Goal: Task Accomplishment & Management: Manage account settings

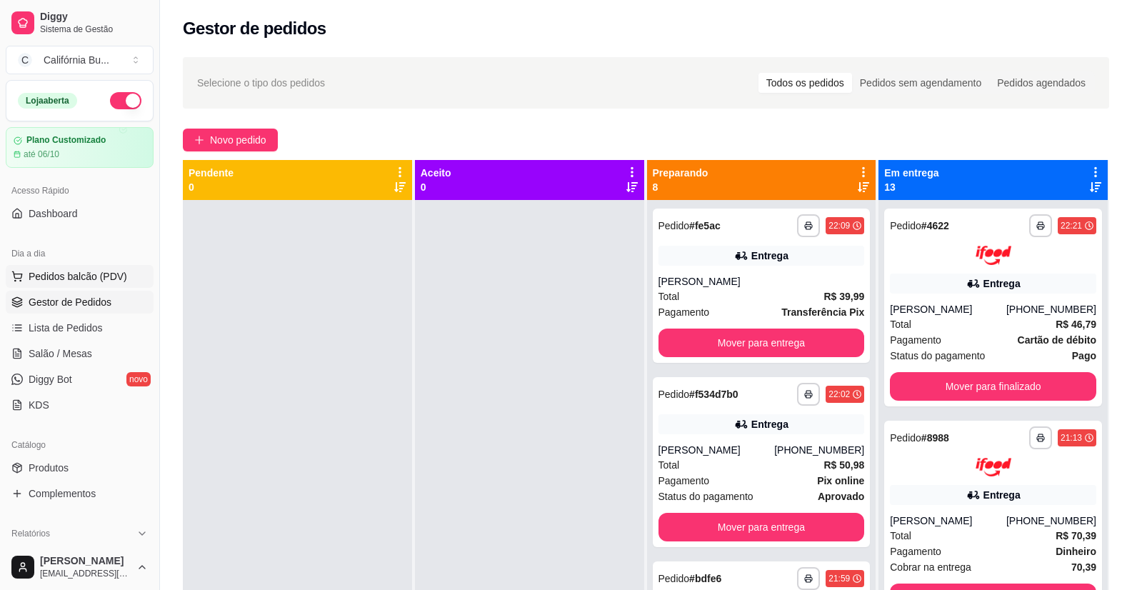
click at [76, 273] on span "Pedidos balcão (PDV)" at bounding box center [78, 276] width 99 height 14
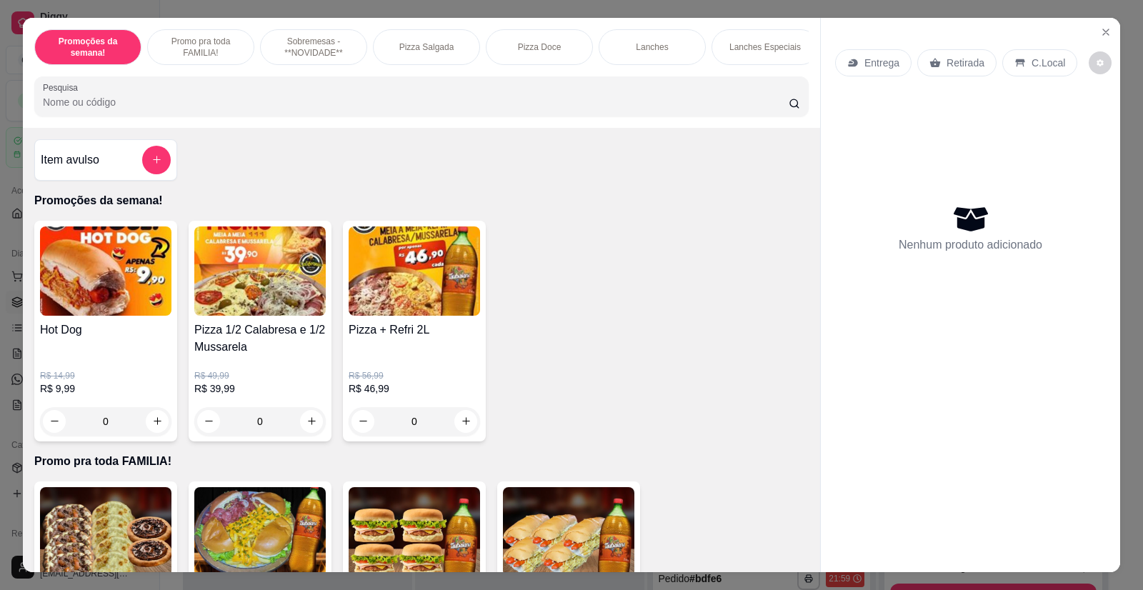
click at [153, 429] on div "0" at bounding box center [105, 421] width 131 height 29
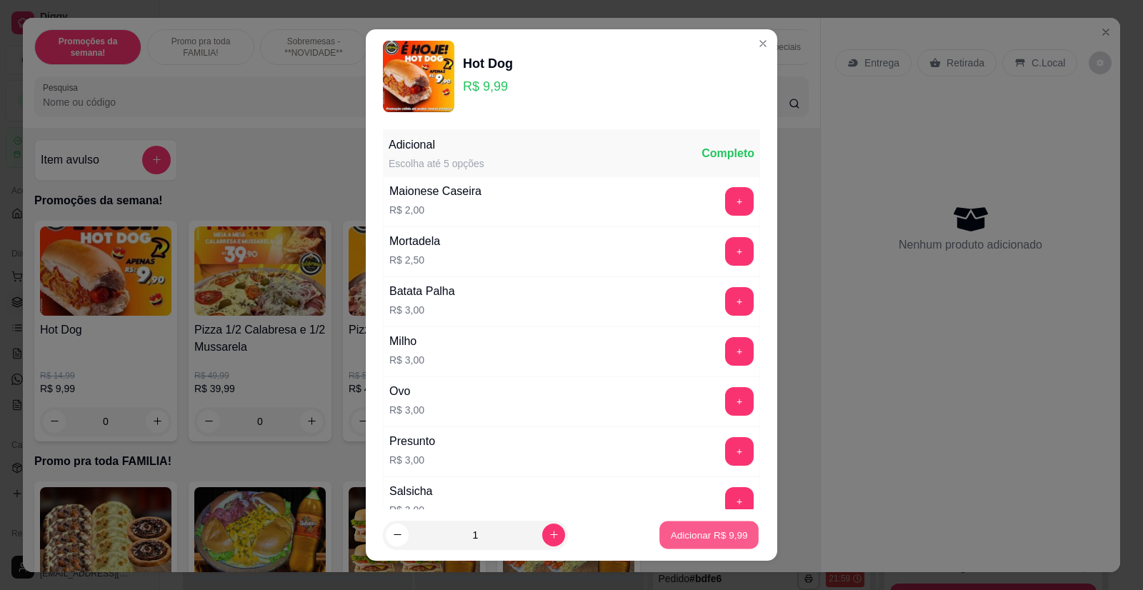
click at [682, 535] on p "Adicionar R$ 9,99" at bounding box center [708, 535] width 77 height 14
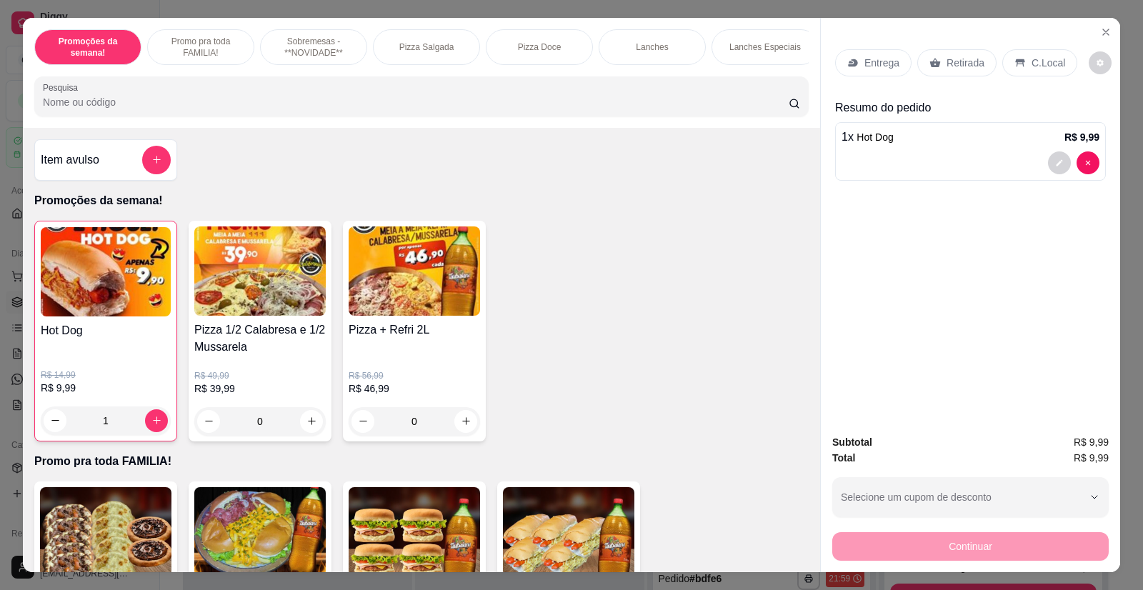
click at [959, 66] on p "Retirada" at bounding box center [966, 63] width 38 height 14
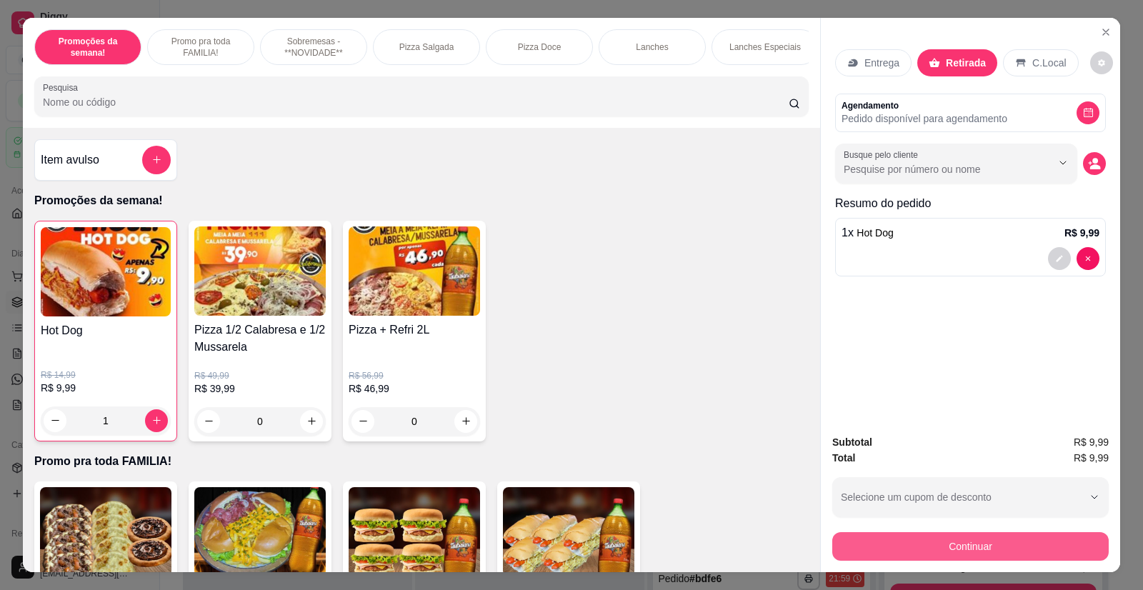
click at [955, 542] on button "Continuar" at bounding box center [970, 546] width 276 height 29
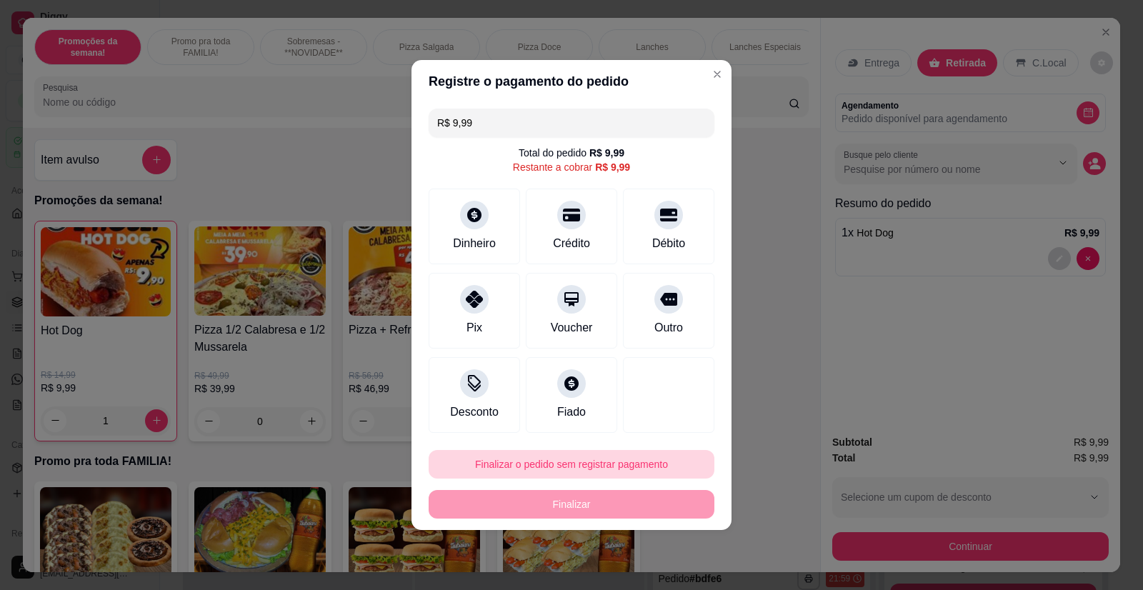
click at [588, 463] on button "Finalizar o pedido sem registrar pagamento" at bounding box center [572, 464] width 286 height 29
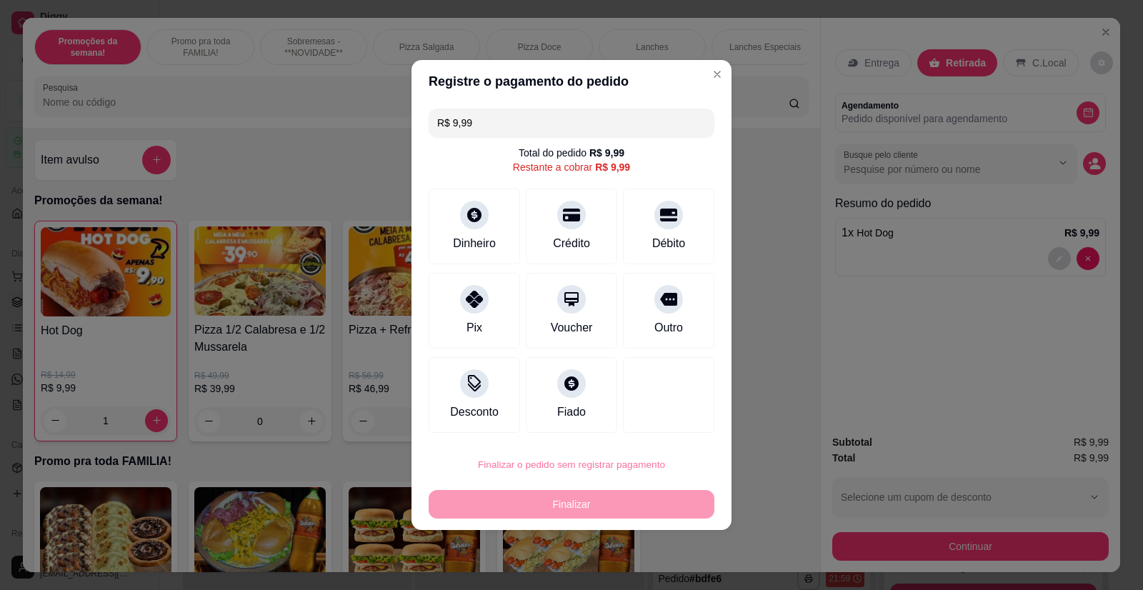
click at [677, 423] on button "Confirmar" at bounding box center [659, 424] width 53 height 22
type input "0"
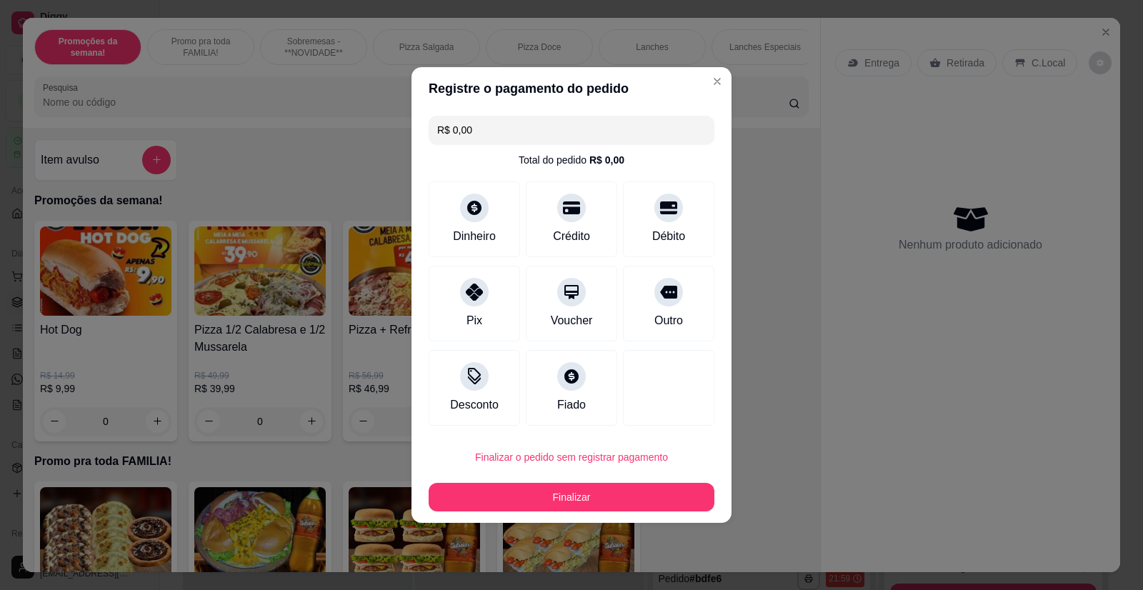
type input "R$ 0,00"
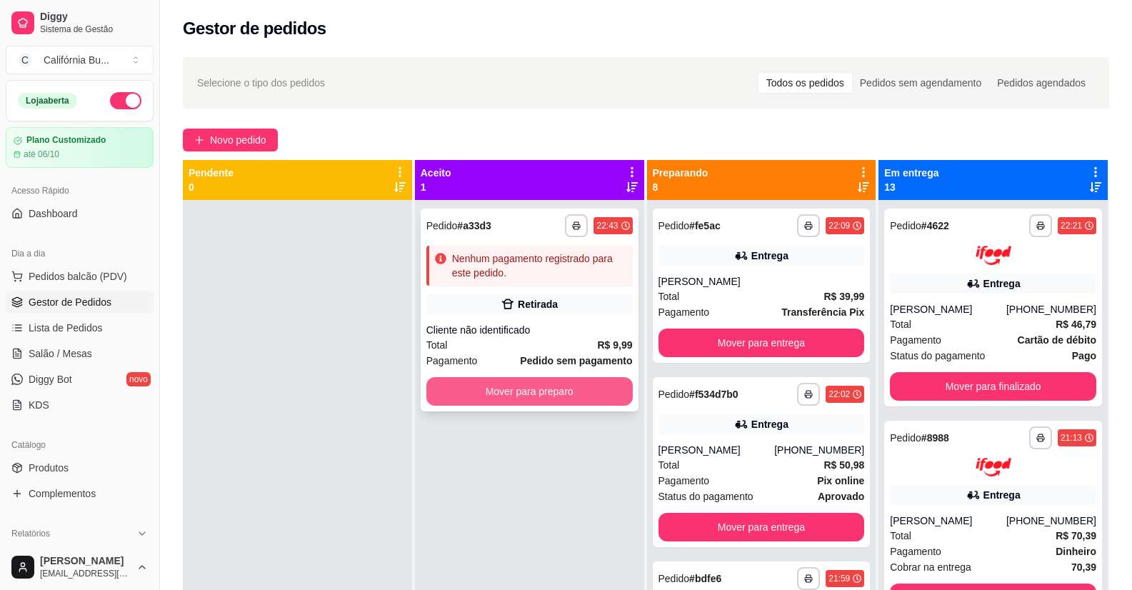
click at [569, 382] on button "Mover para preparo" at bounding box center [530, 391] width 206 height 29
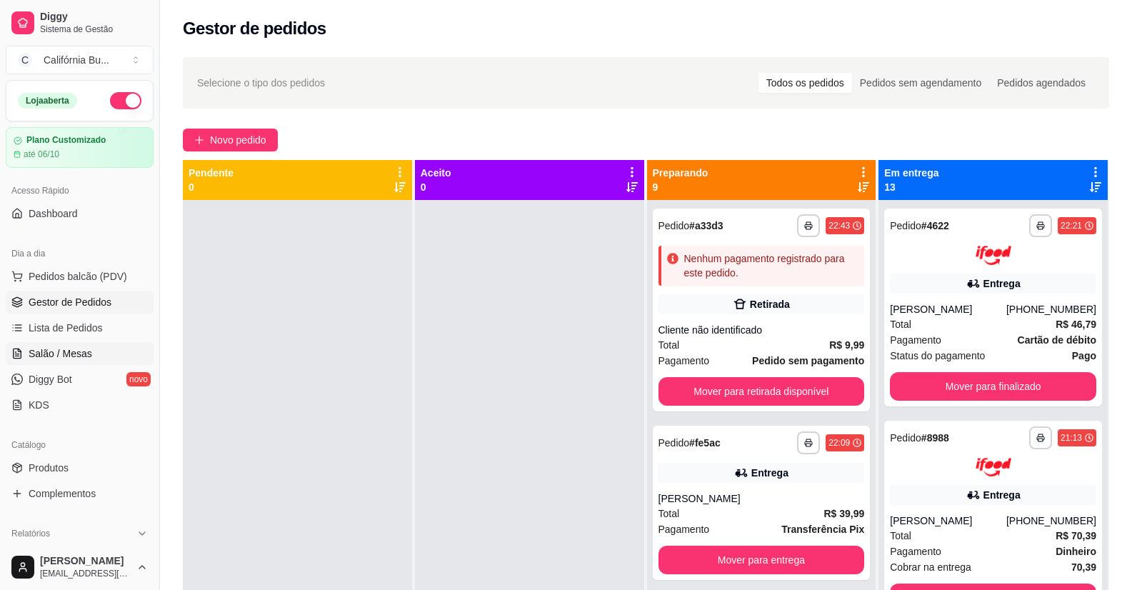
click at [69, 356] on span "Salão / Mesas" at bounding box center [61, 353] width 64 height 14
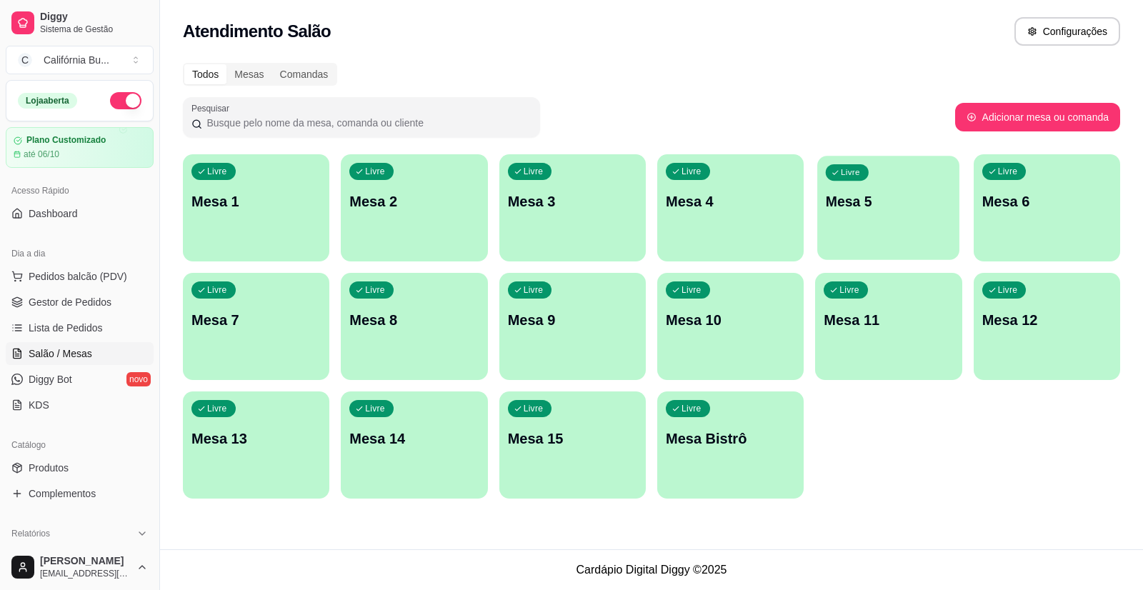
click at [869, 222] on div "Livre Mesa 5" at bounding box center [888, 199] width 142 height 87
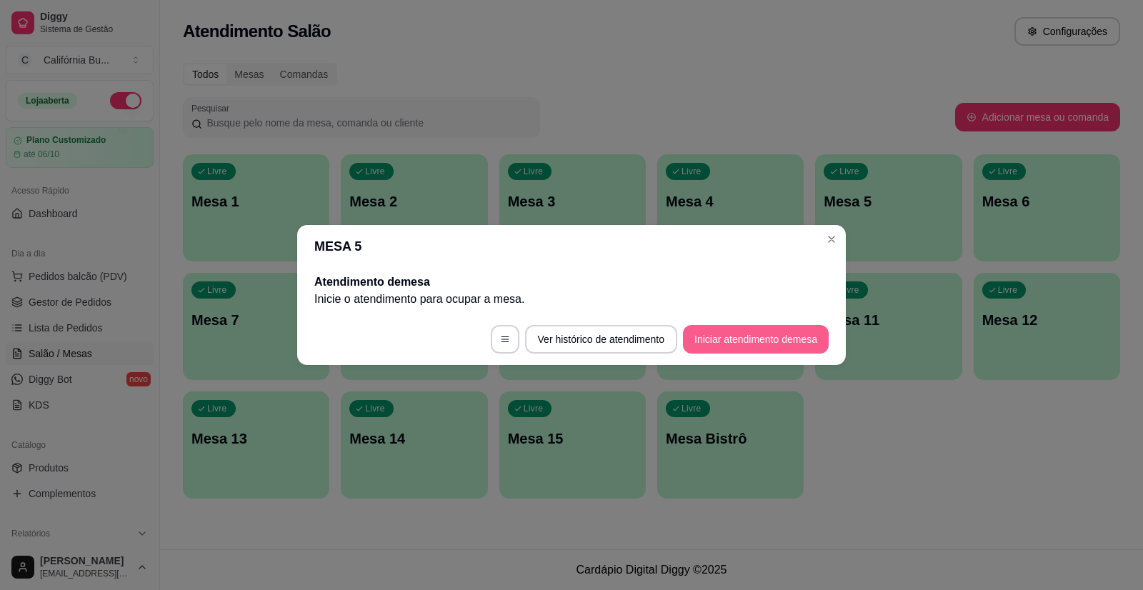
click at [725, 339] on button "Iniciar atendimento de mesa" at bounding box center [756, 339] width 146 height 29
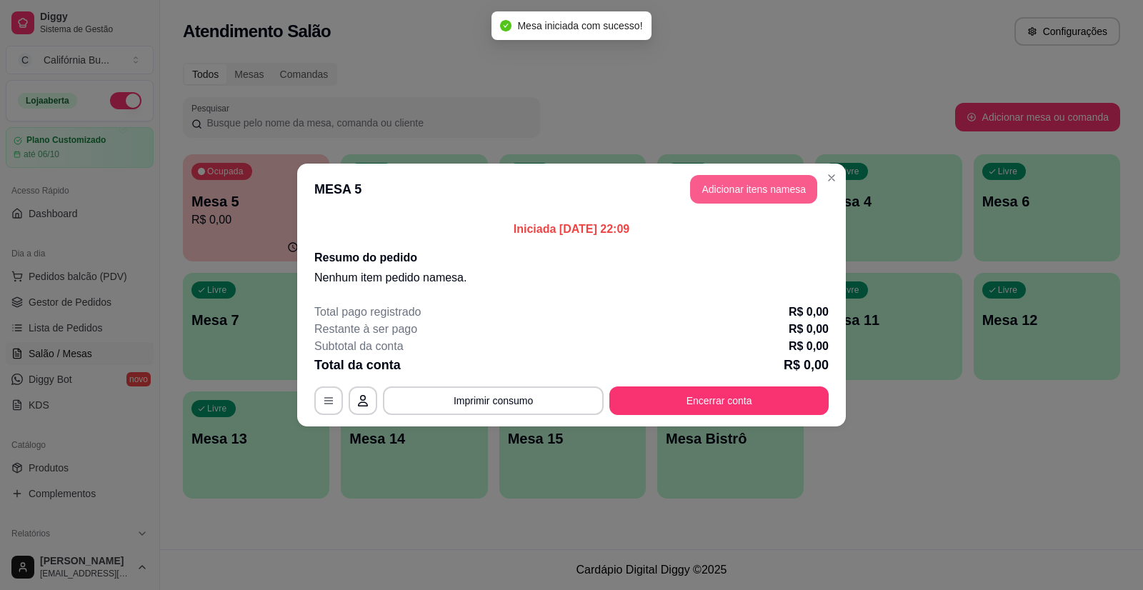
click at [747, 172] on header "MESA 5 Adicionar itens na mesa" at bounding box center [571, 189] width 549 height 51
click at [744, 183] on button "Adicionar itens na mesa" at bounding box center [753, 189] width 127 height 29
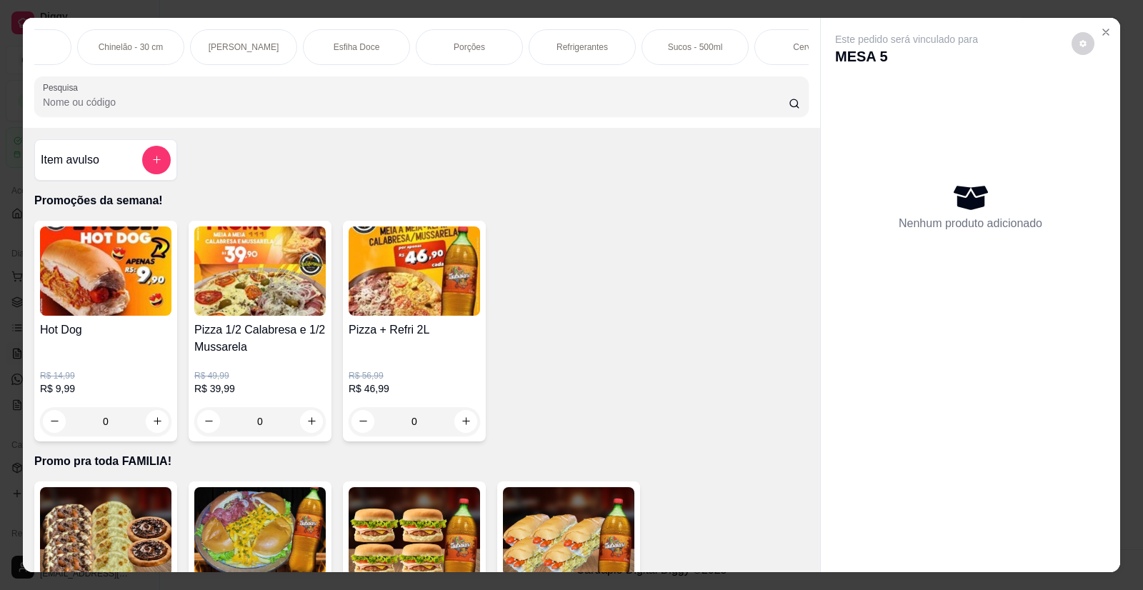
scroll to position [0, 1139]
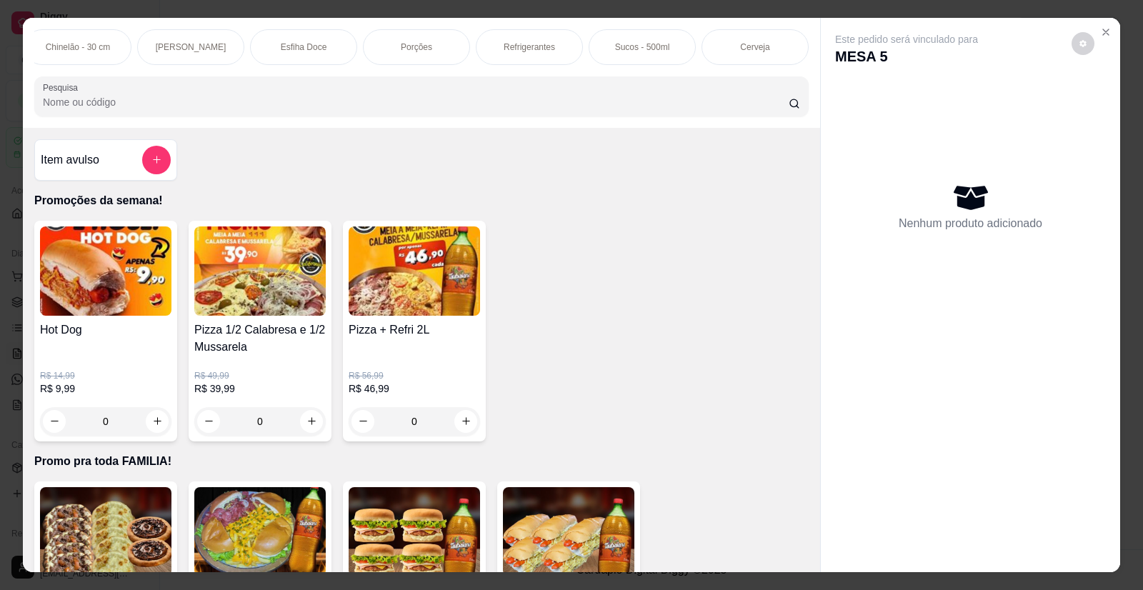
click at [759, 48] on p "Cerveja" at bounding box center [754, 46] width 29 height 11
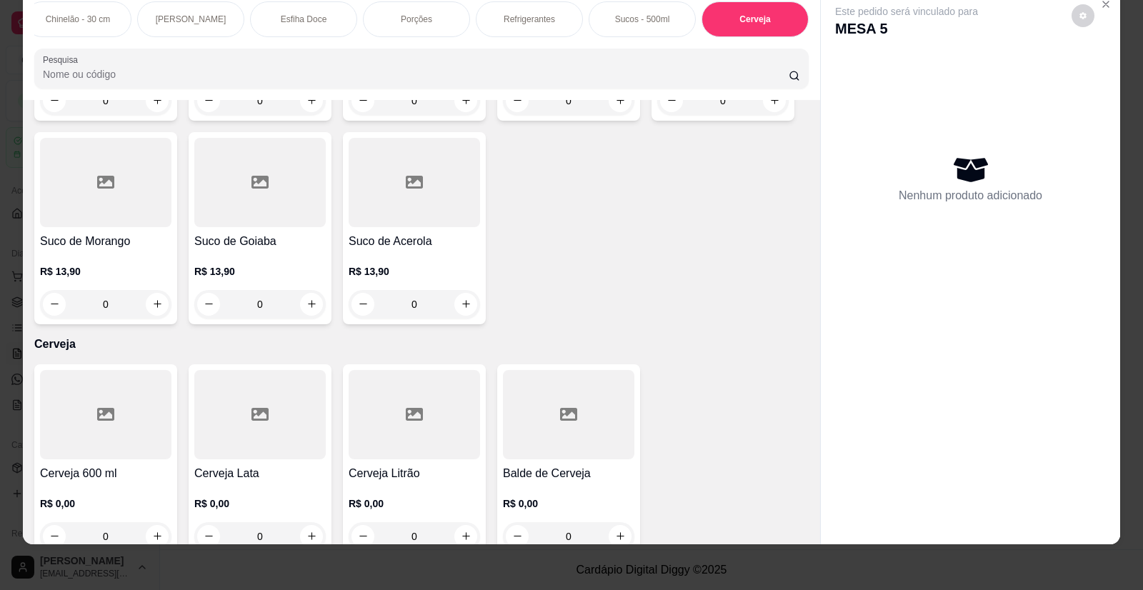
click at [398, 420] on div at bounding box center [414, 414] width 131 height 89
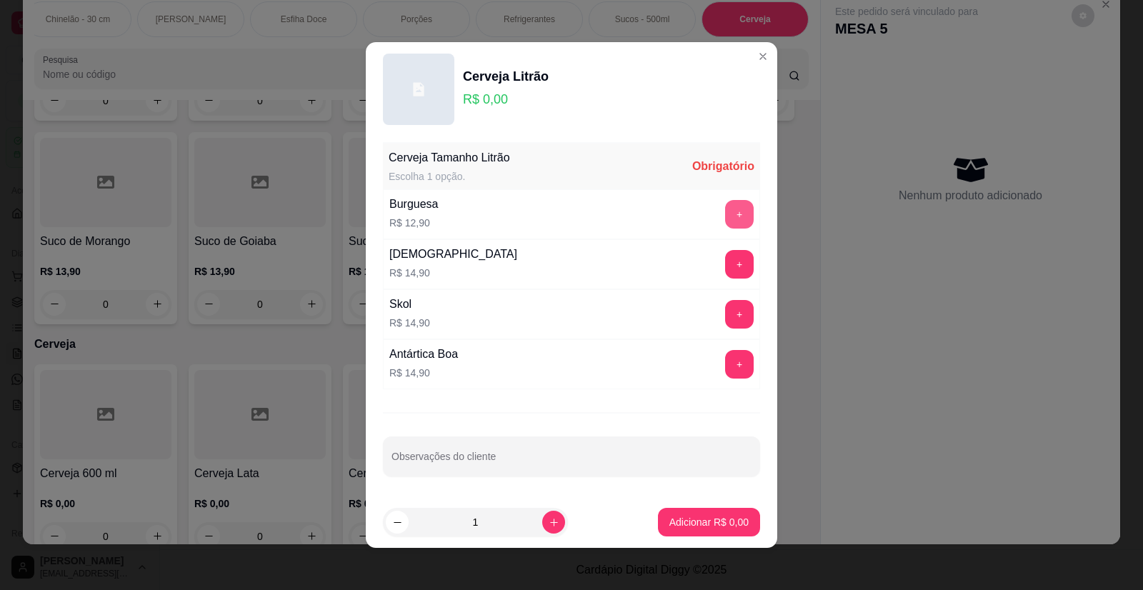
click at [725, 219] on button "+" at bounding box center [739, 214] width 29 height 29
click at [685, 516] on p "Adicionar R$ 12,90" at bounding box center [706, 522] width 83 height 14
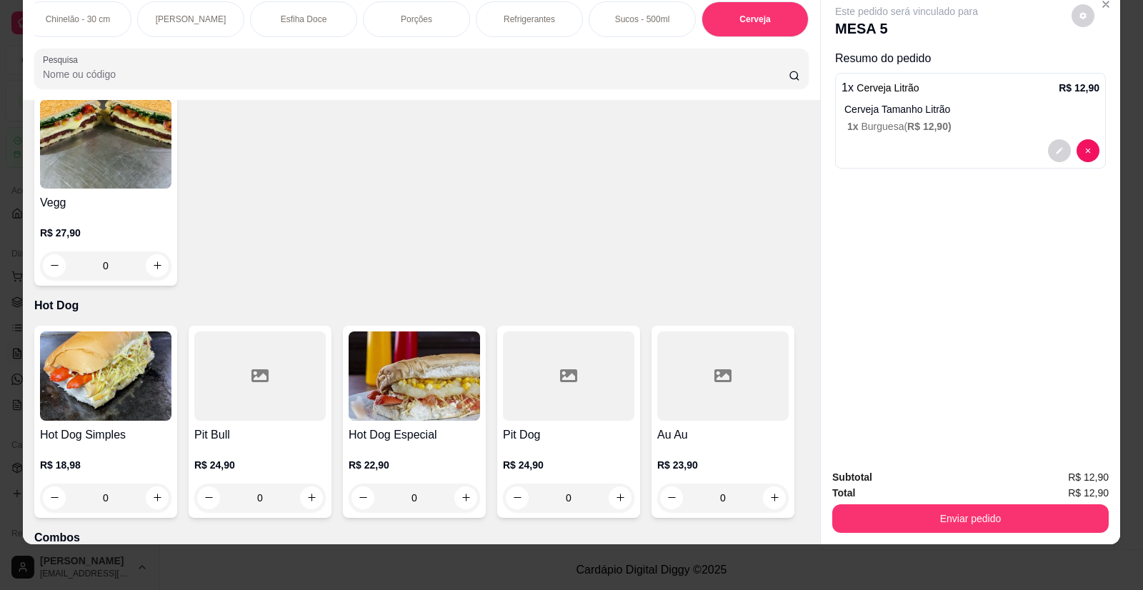
scroll to position [1936, 0]
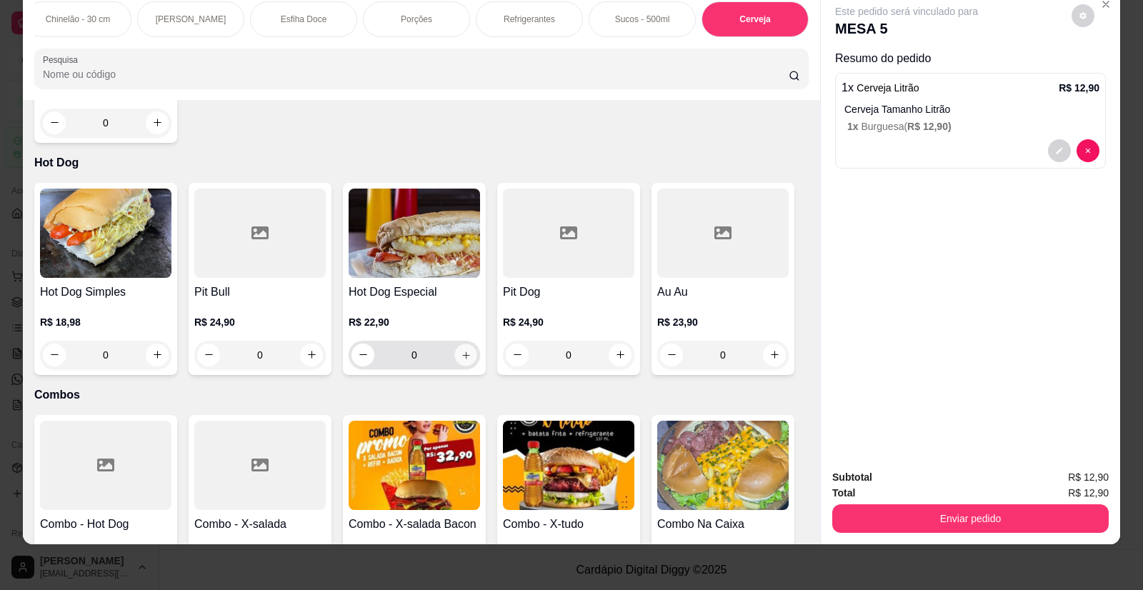
click at [462, 350] on icon "increase-product-quantity" at bounding box center [466, 355] width 11 height 11
type input "1"
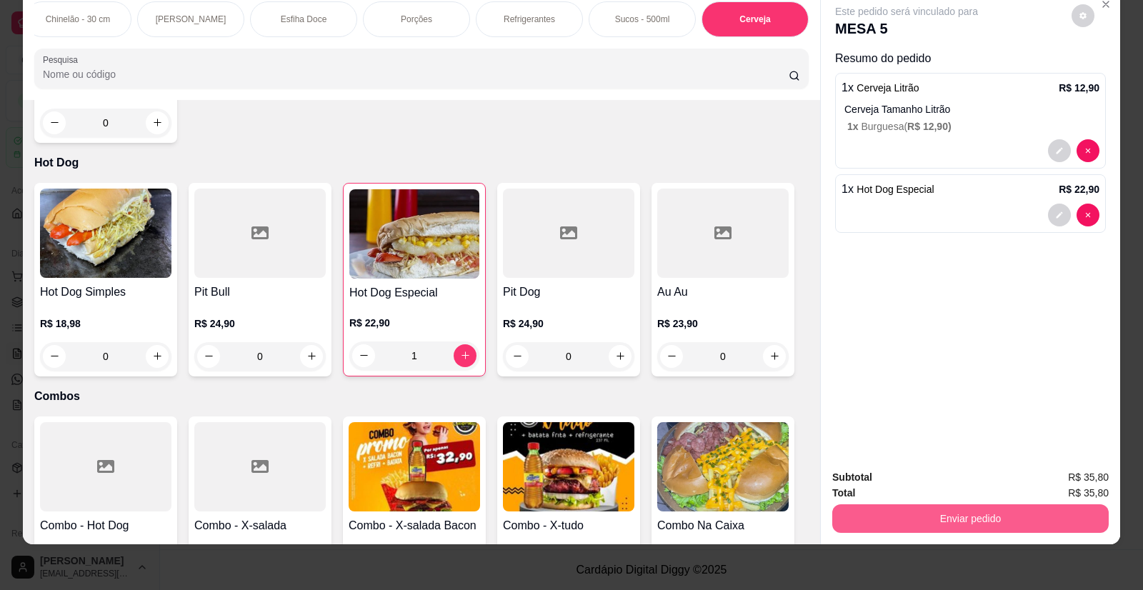
click at [884, 513] on button "Enviar pedido" at bounding box center [970, 518] width 276 height 29
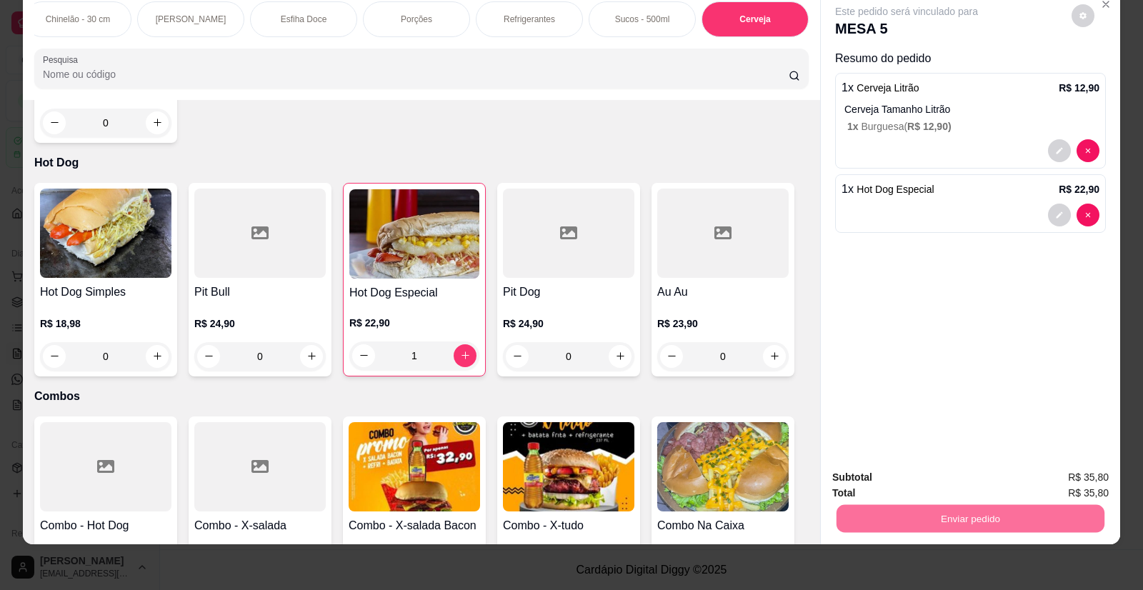
click at [1073, 477] on button "Enviar pedido" at bounding box center [1072, 483] width 81 height 27
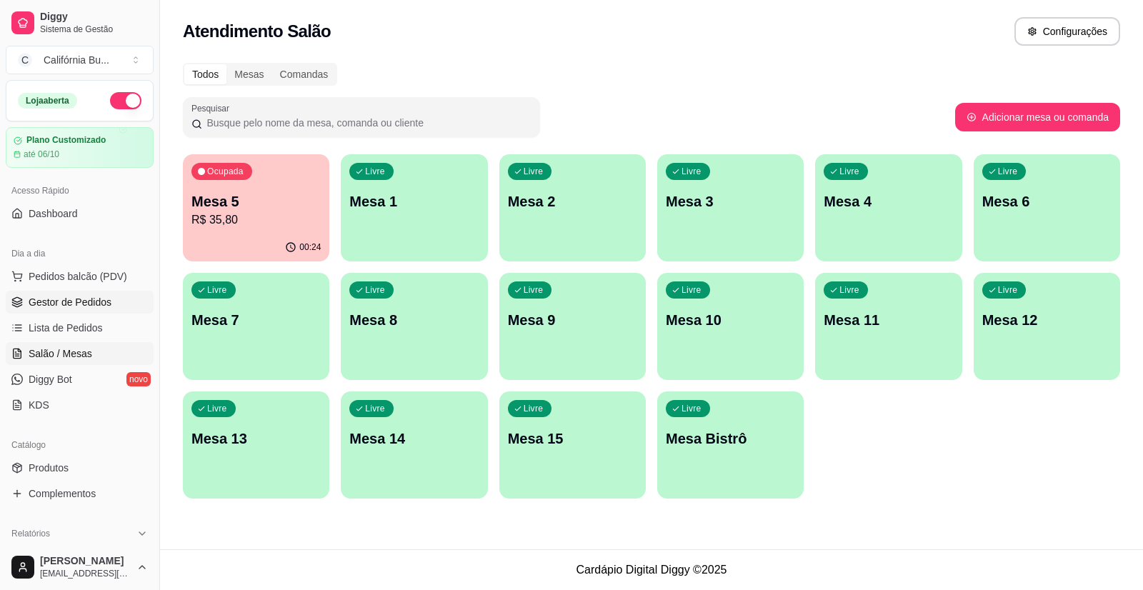
click at [70, 300] on span "Gestor de Pedidos" at bounding box center [70, 302] width 83 height 14
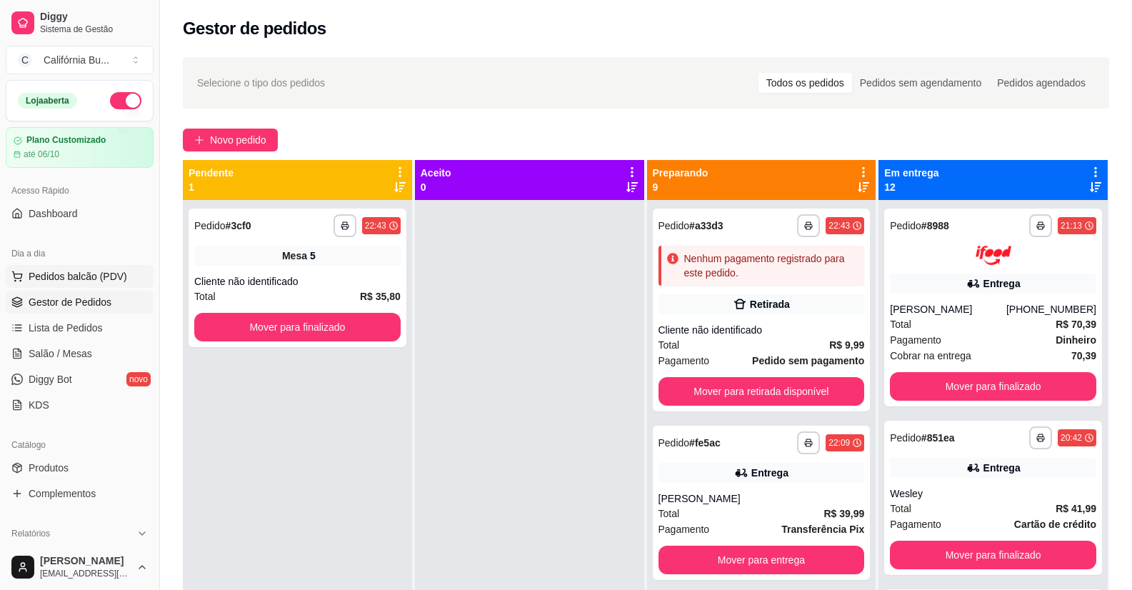
click at [51, 276] on span "Pedidos balcão (PDV)" at bounding box center [78, 276] width 99 height 14
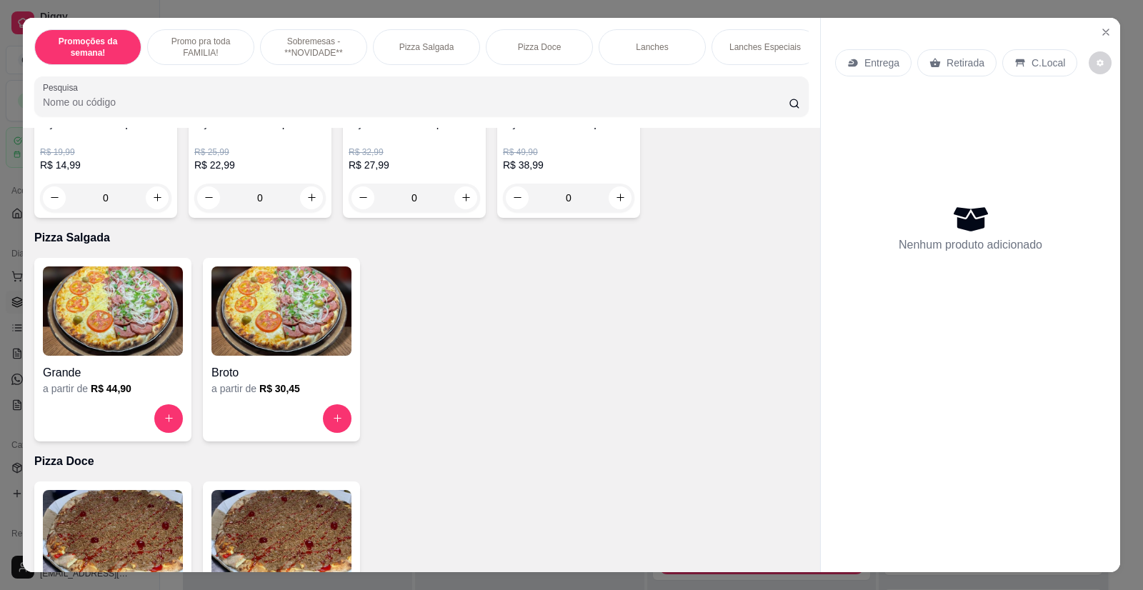
scroll to position [714, 0]
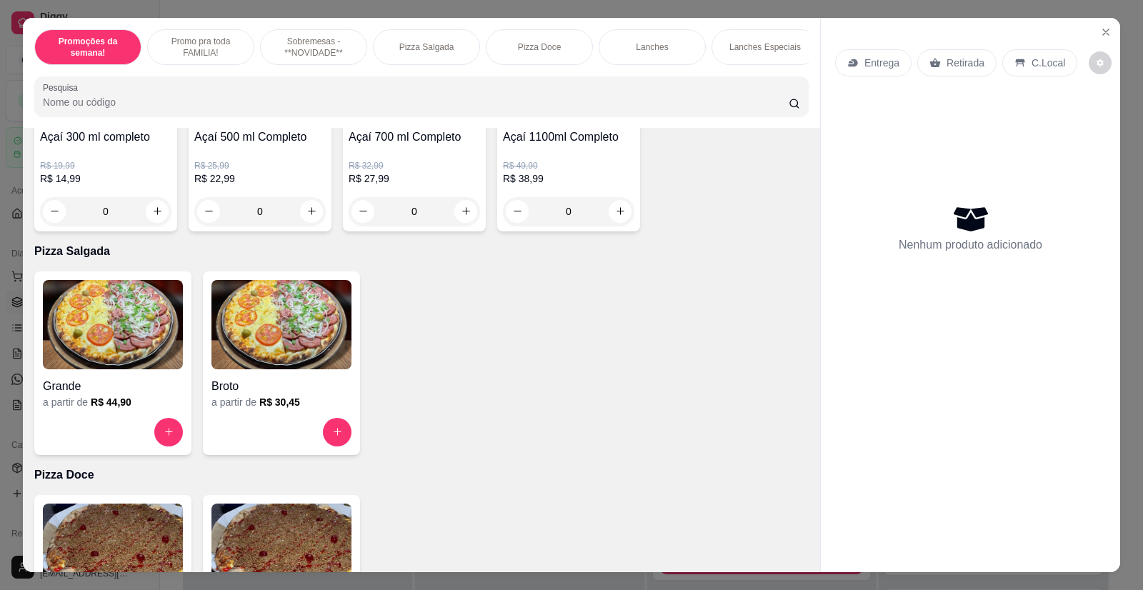
click at [100, 336] on img at bounding box center [113, 324] width 140 height 89
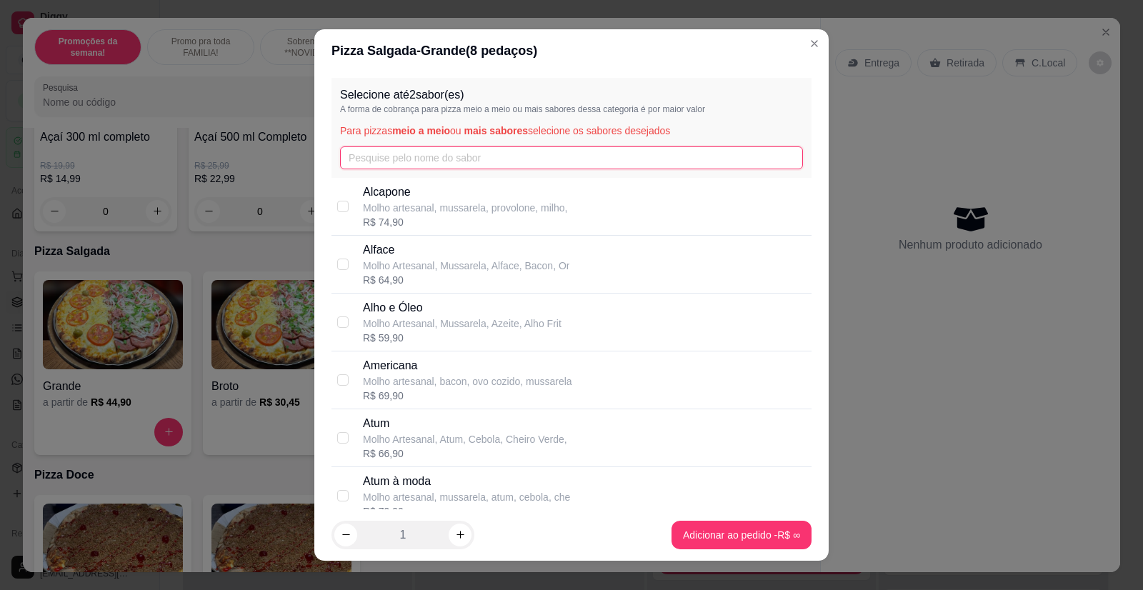
click at [384, 162] on input "text" at bounding box center [571, 157] width 463 height 23
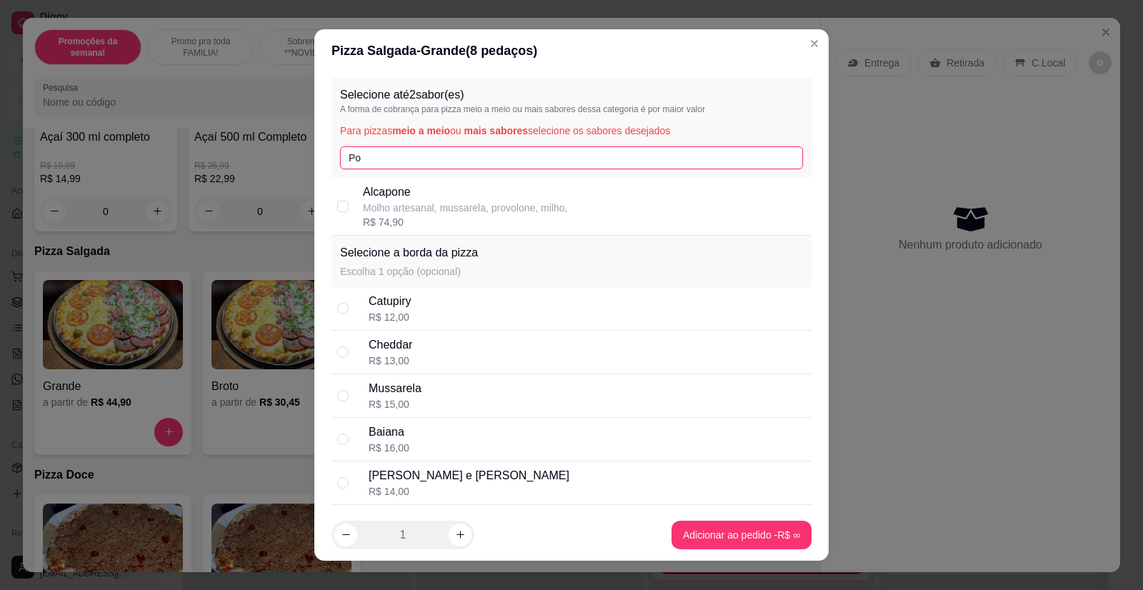
type input "P"
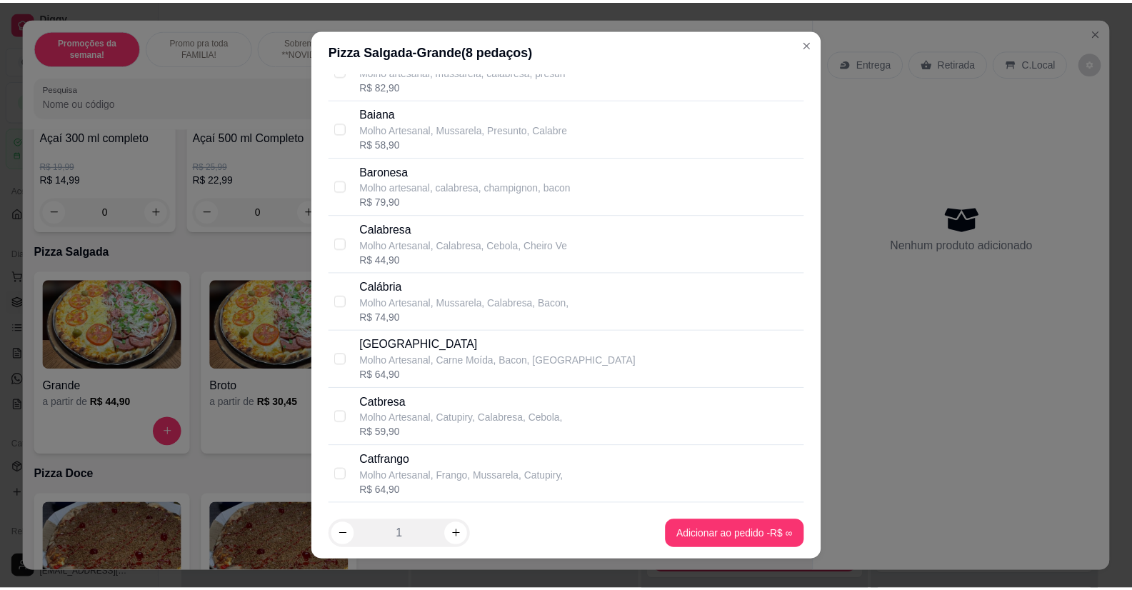
scroll to position [500, 0]
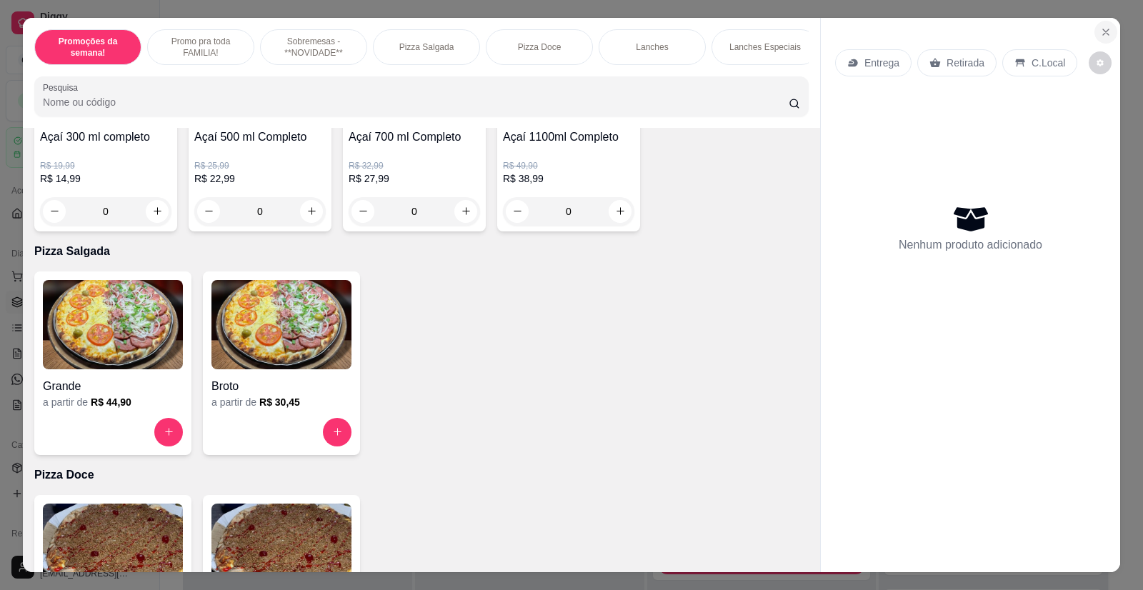
click at [1107, 28] on button "Close" at bounding box center [1105, 32] width 23 height 23
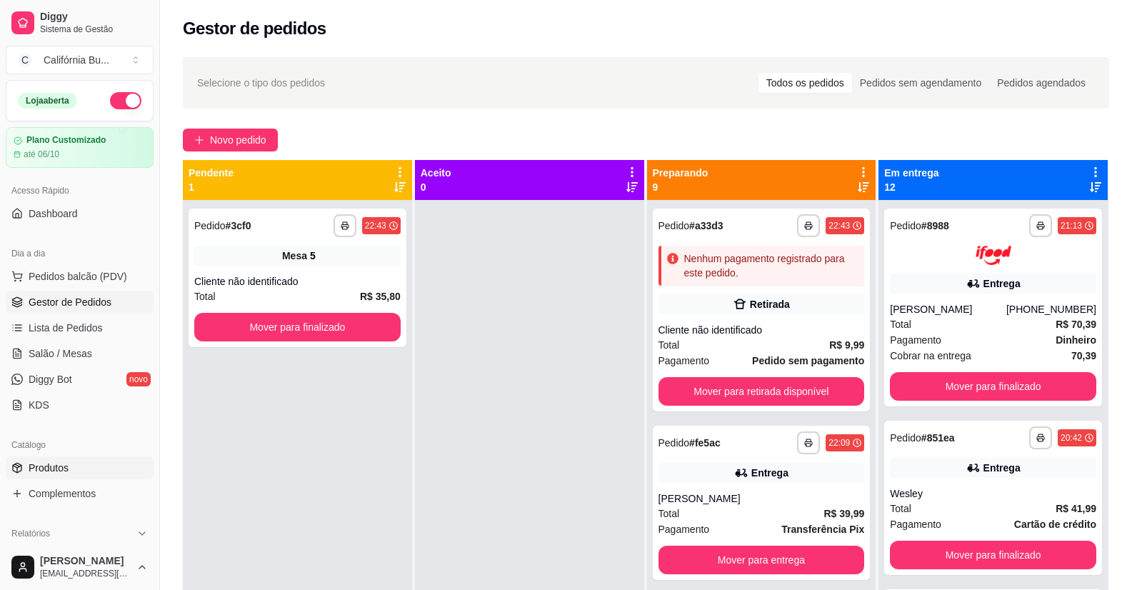
click at [59, 461] on span "Produtos" at bounding box center [49, 468] width 40 height 14
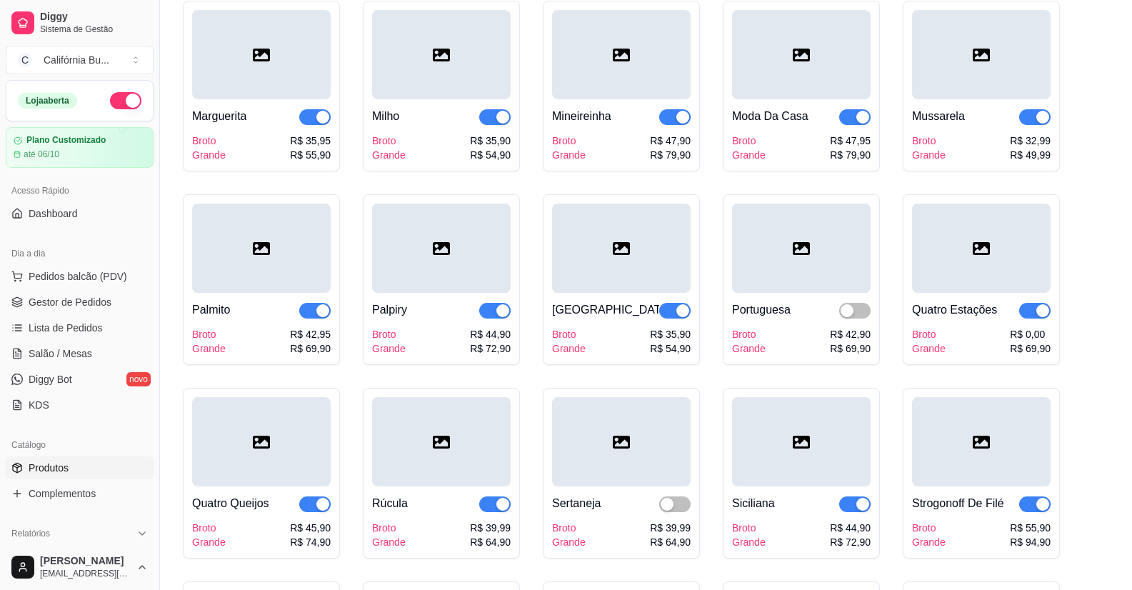
scroll to position [2572, 0]
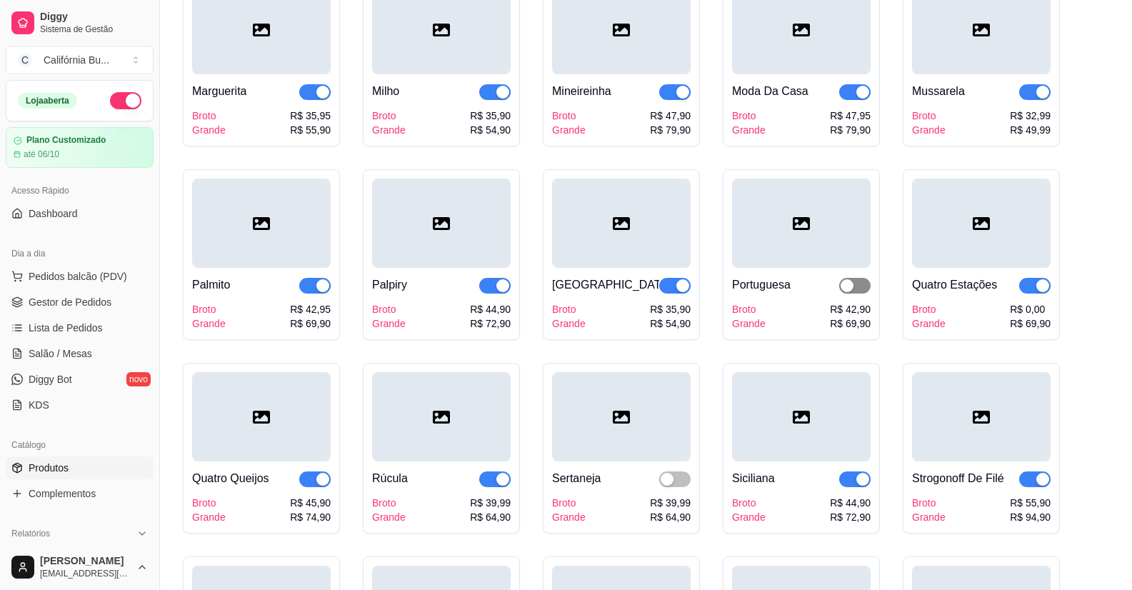
click at [867, 287] on span "button" at bounding box center [854, 286] width 31 height 16
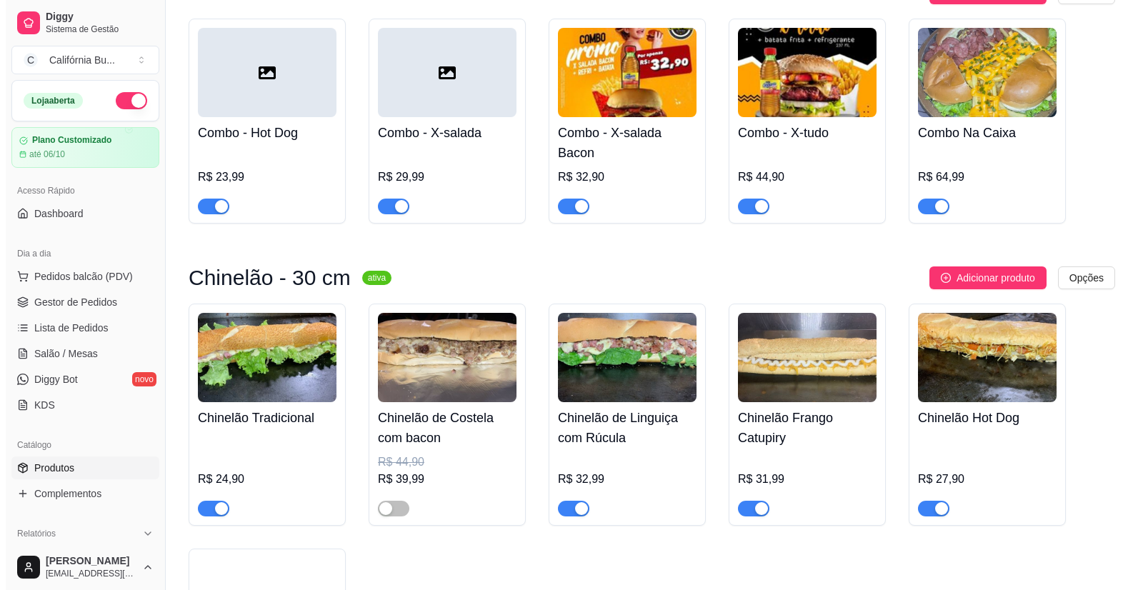
scroll to position [5358, 0]
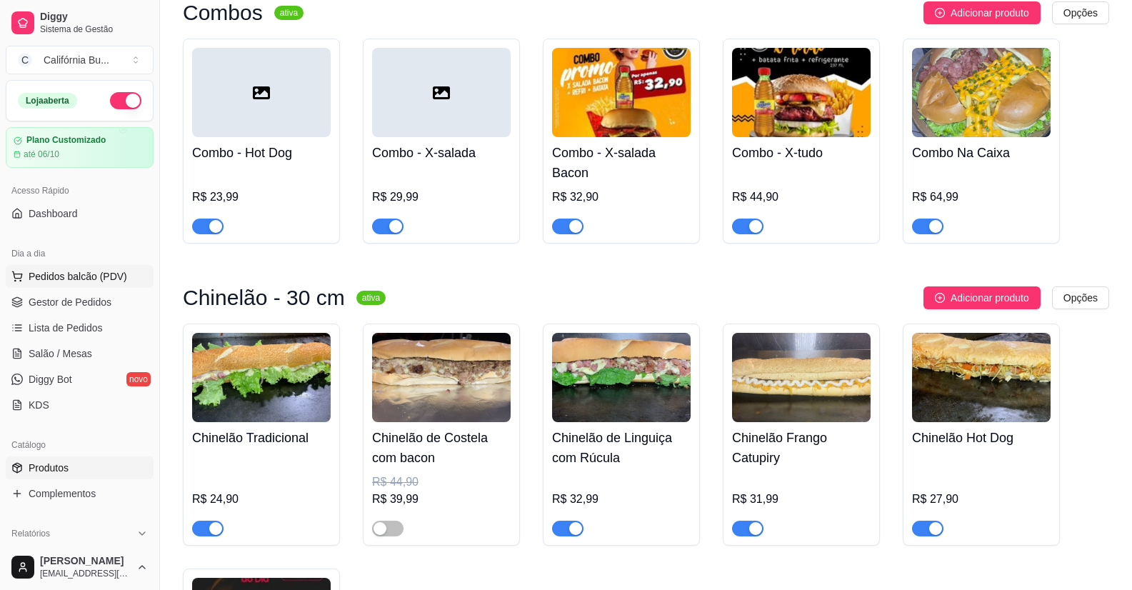
click at [89, 273] on span "Pedidos balcão (PDV)" at bounding box center [78, 276] width 99 height 14
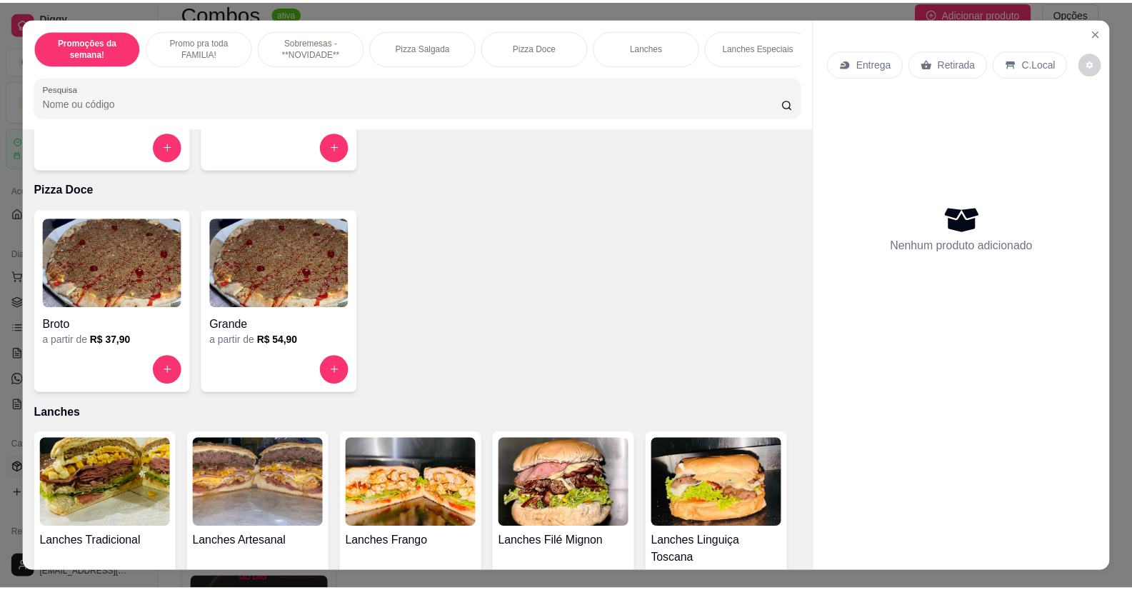
scroll to position [786, 0]
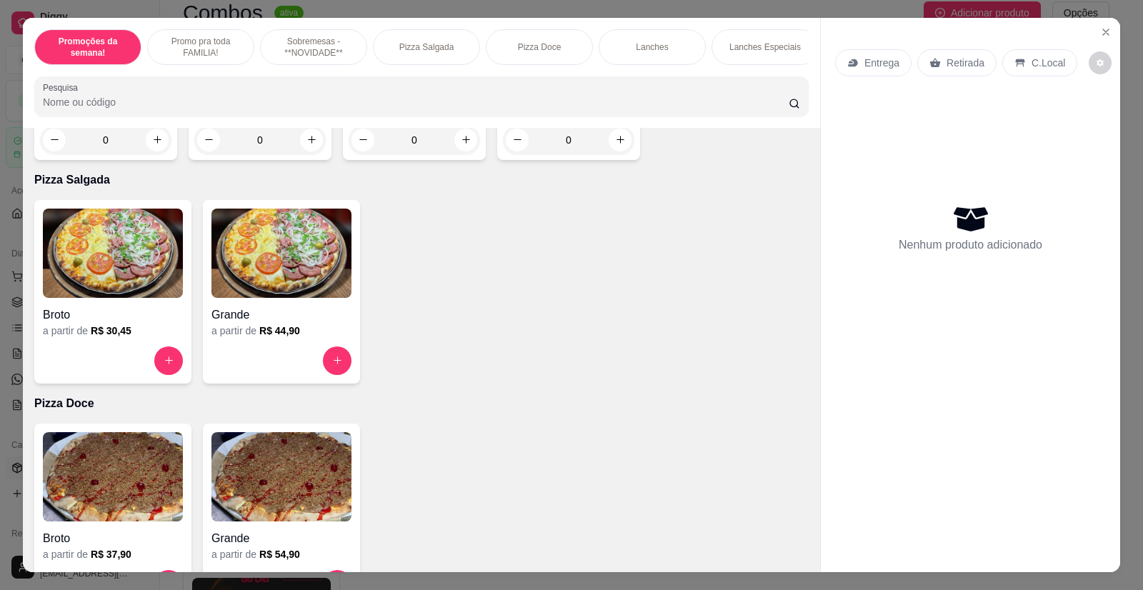
click at [106, 262] on img at bounding box center [113, 253] width 140 height 89
click at [260, 291] on img at bounding box center [281, 253] width 140 height 89
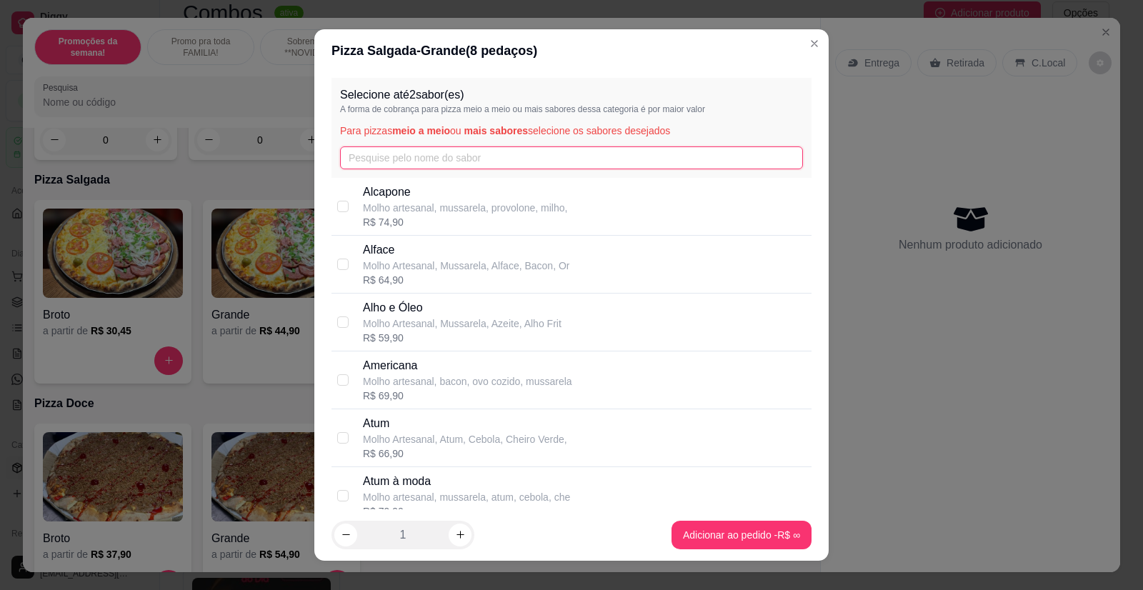
click at [414, 151] on input "text" at bounding box center [571, 157] width 463 height 23
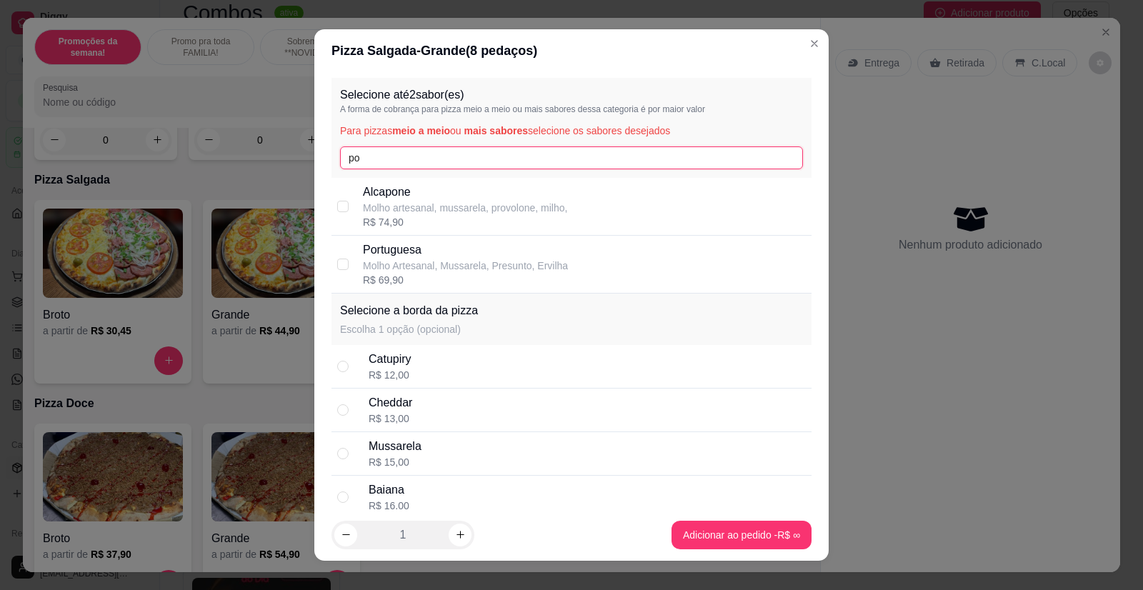
type input "po"
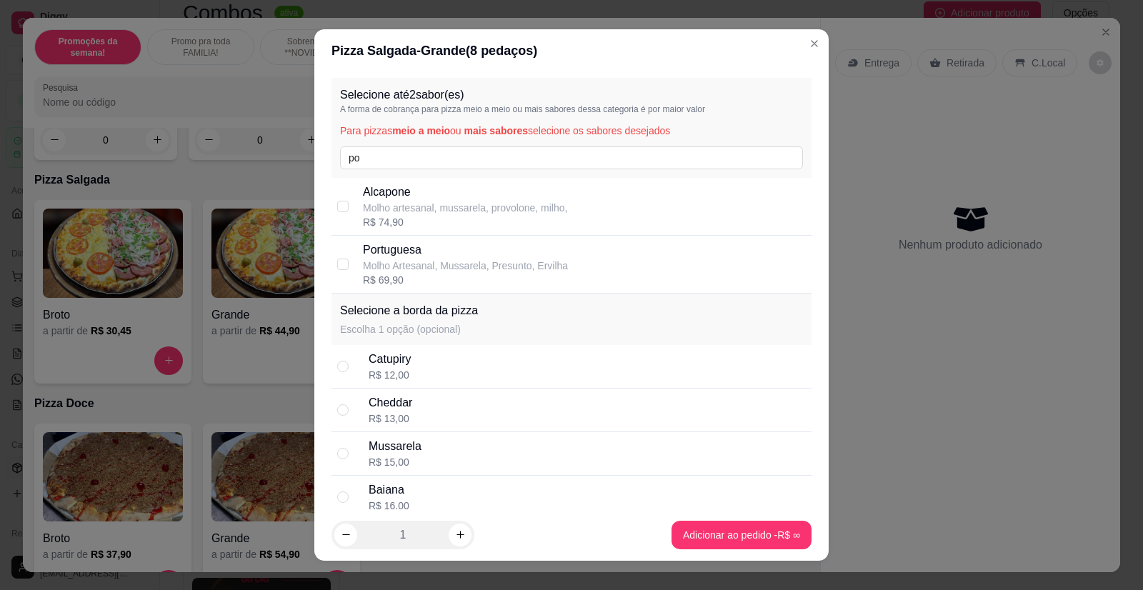
click at [331, 263] on div "Portuguesa Molho Artesanal, Mussarela, Presunto, Ervilha R$ 69,90" at bounding box center [571, 265] width 480 height 58
checkbox input "true"
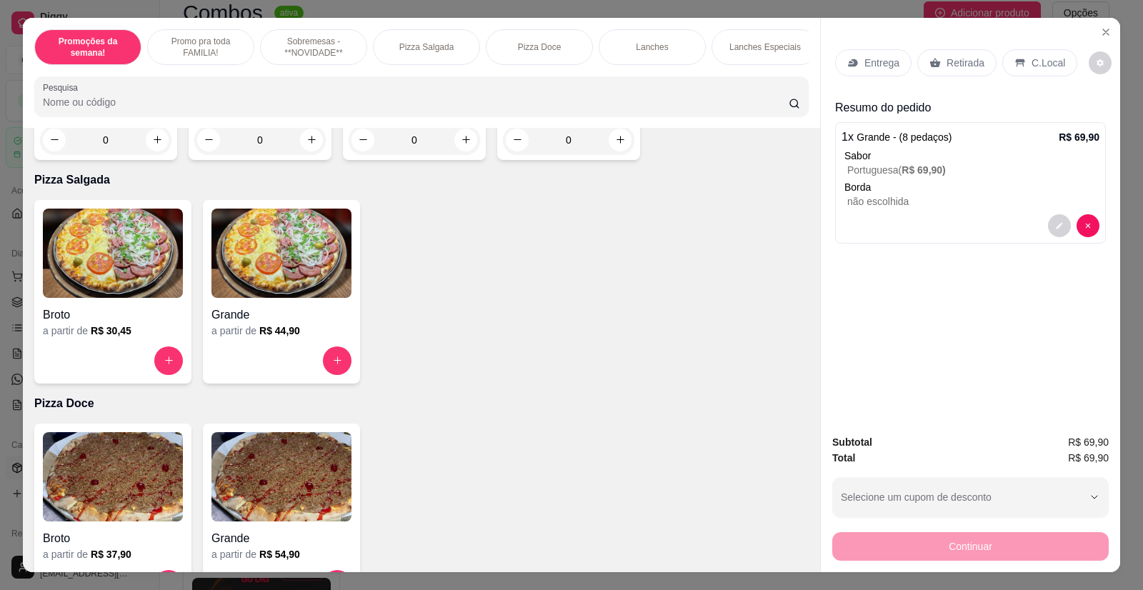
click at [957, 62] on p "Retirada" at bounding box center [966, 63] width 38 height 14
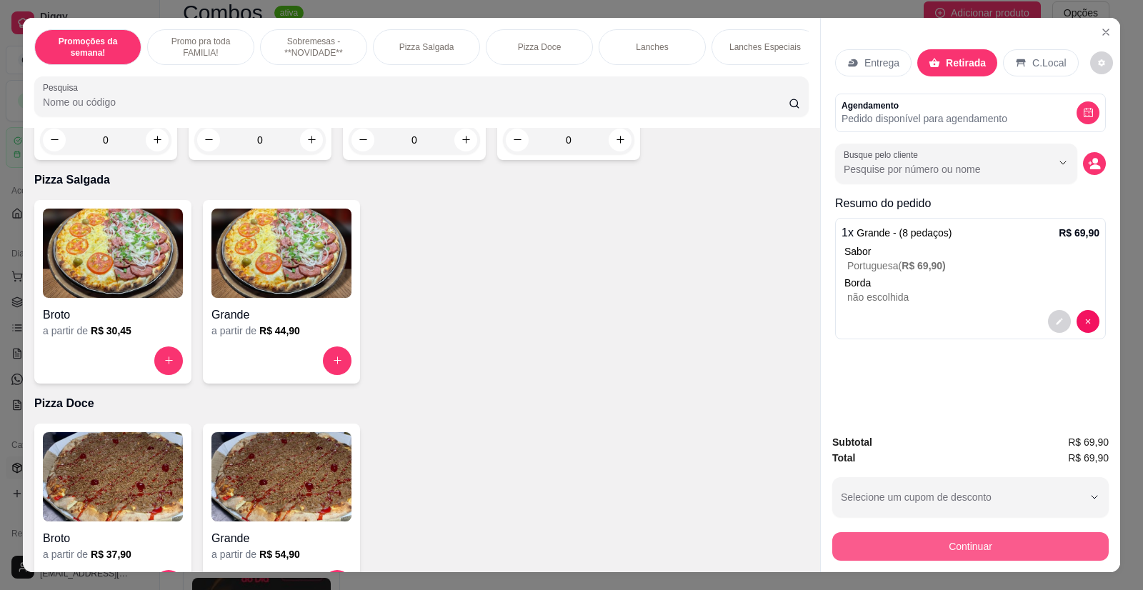
click at [964, 556] on button "Continuar" at bounding box center [970, 546] width 276 height 29
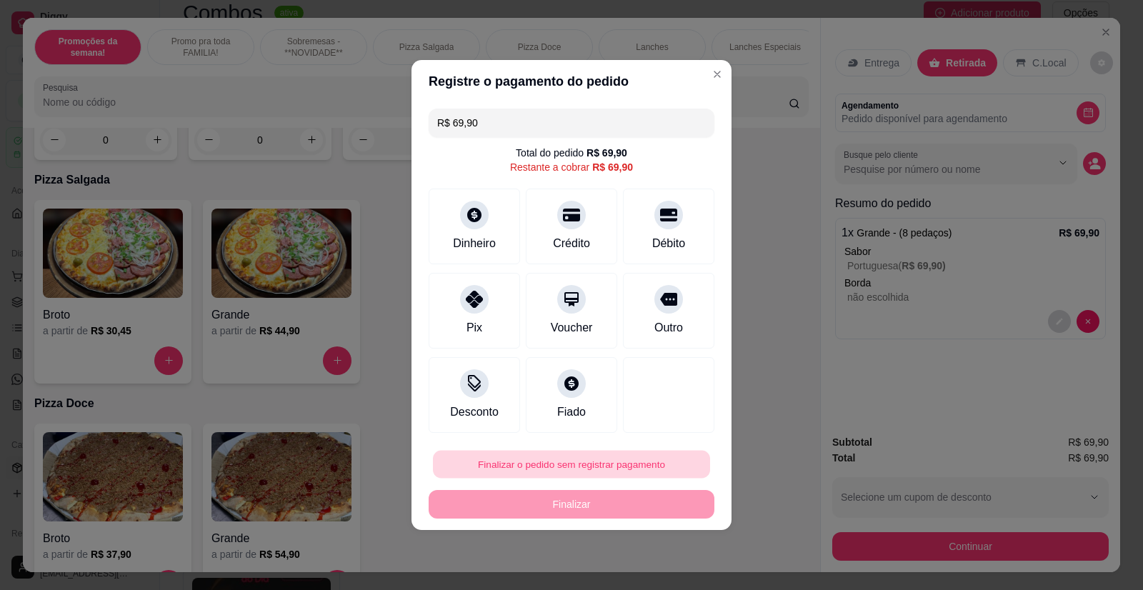
click at [602, 464] on button "Finalizar o pedido sem registrar pagamento" at bounding box center [571, 465] width 277 height 28
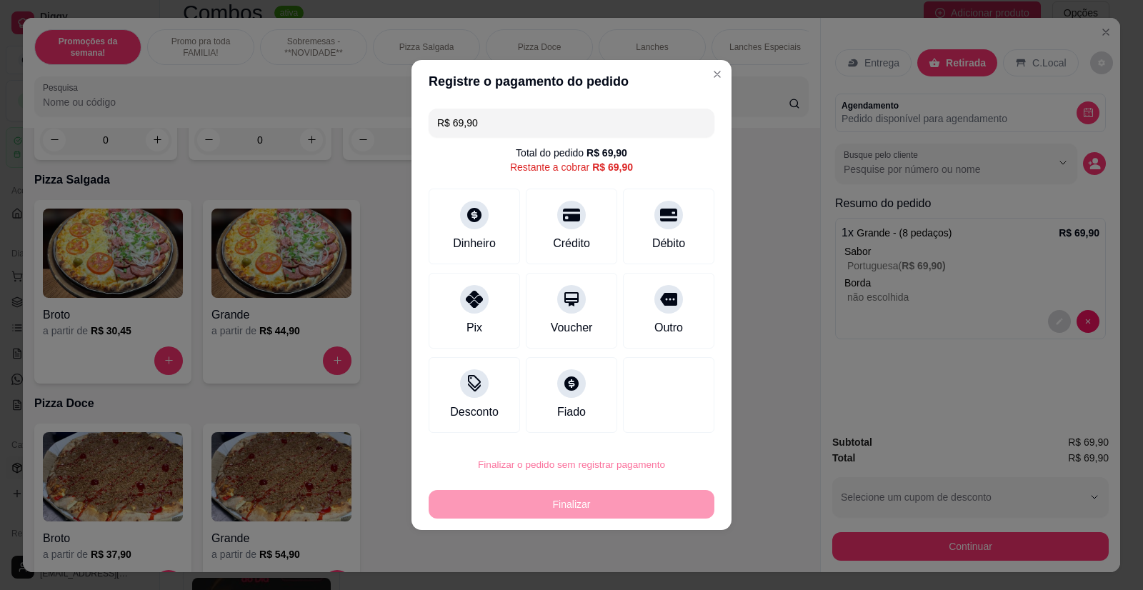
click at [666, 421] on button "Confirmar" at bounding box center [658, 424] width 53 height 22
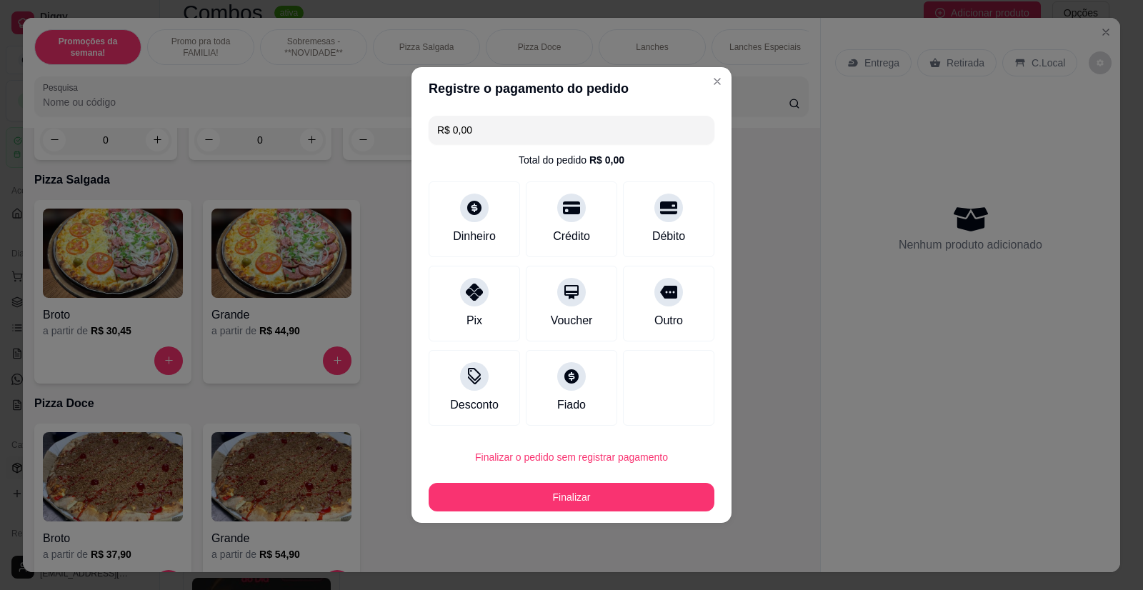
type input "R$ 0,00"
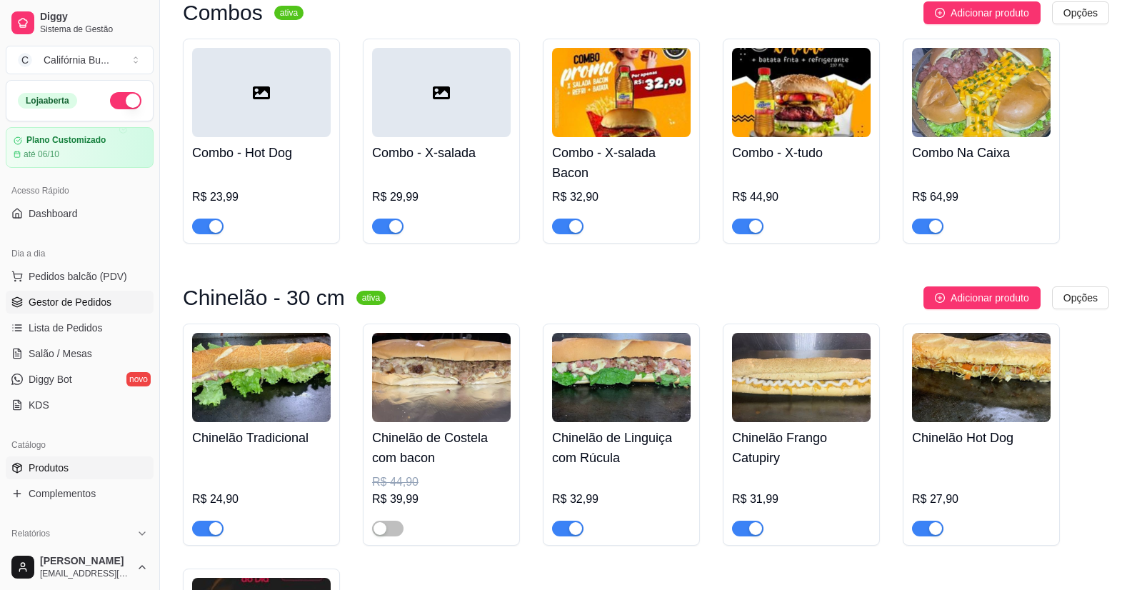
click at [69, 308] on span "Gestor de Pedidos" at bounding box center [70, 302] width 83 height 14
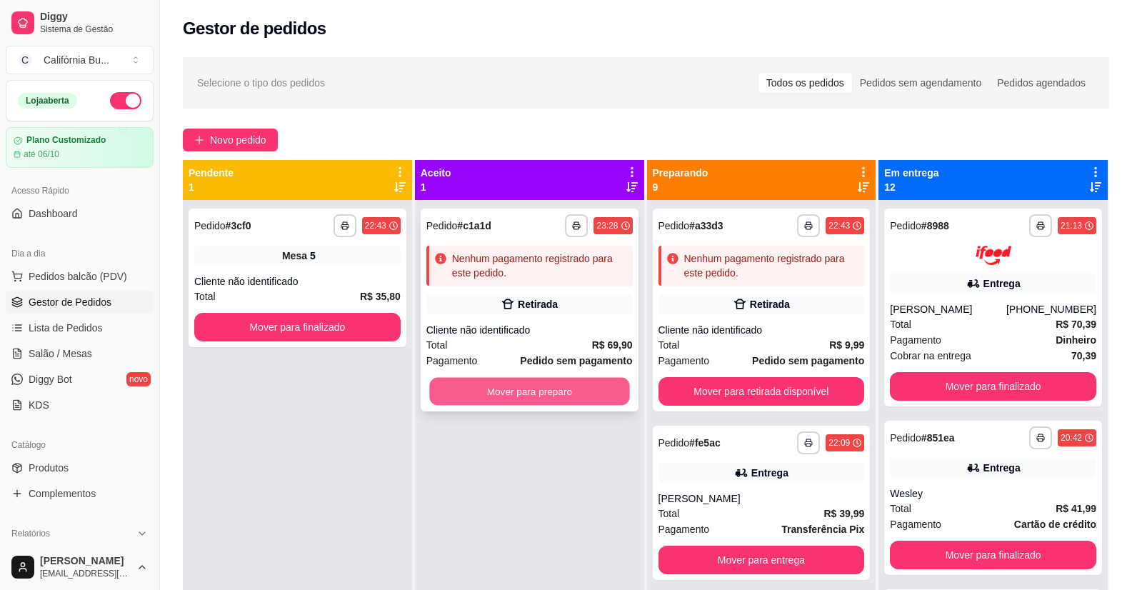
click at [523, 401] on button "Mover para preparo" at bounding box center [529, 392] width 200 height 28
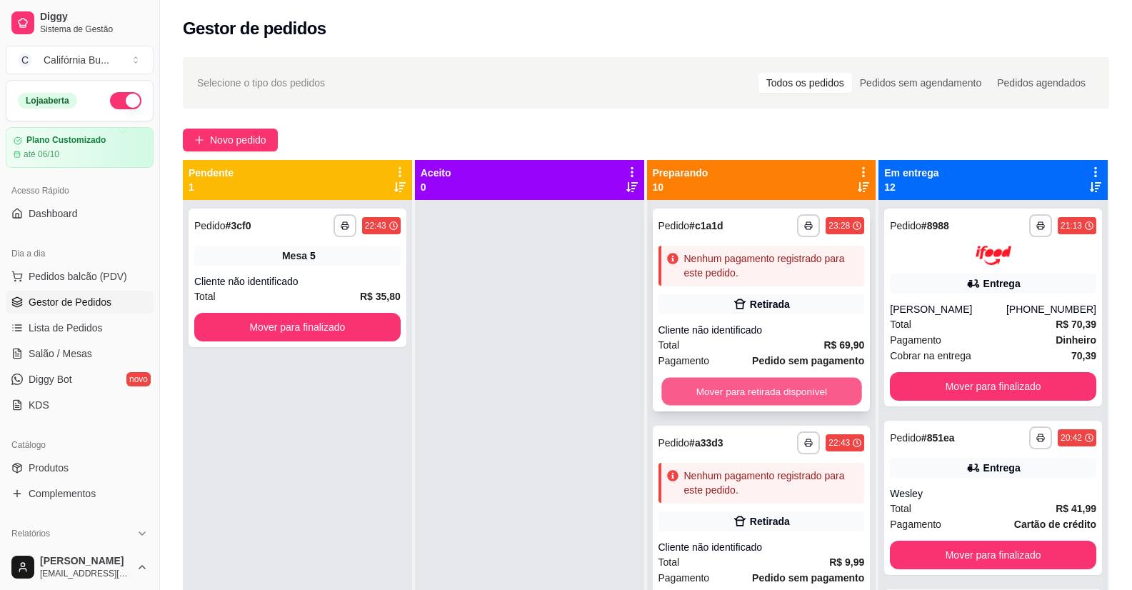
click at [715, 392] on button "Mover para retirada disponível" at bounding box center [762, 392] width 200 height 28
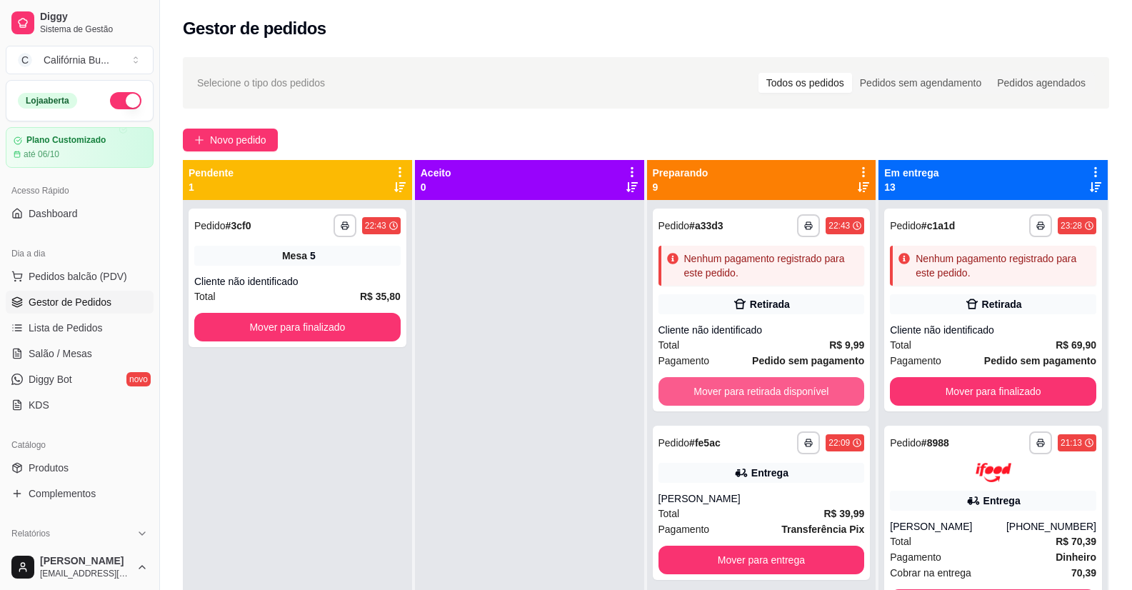
click at [715, 392] on button "Mover para retirada disponível" at bounding box center [762, 391] width 206 height 29
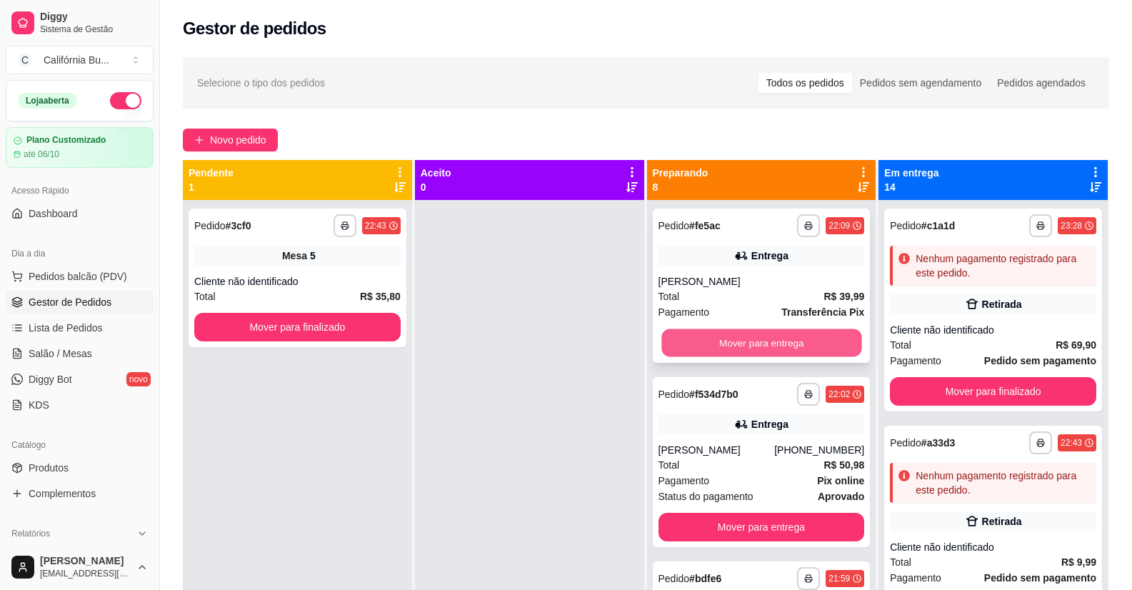
click at [723, 332] on button "Mover para entrega" at bounding box center [762, 343] width 200 height 28
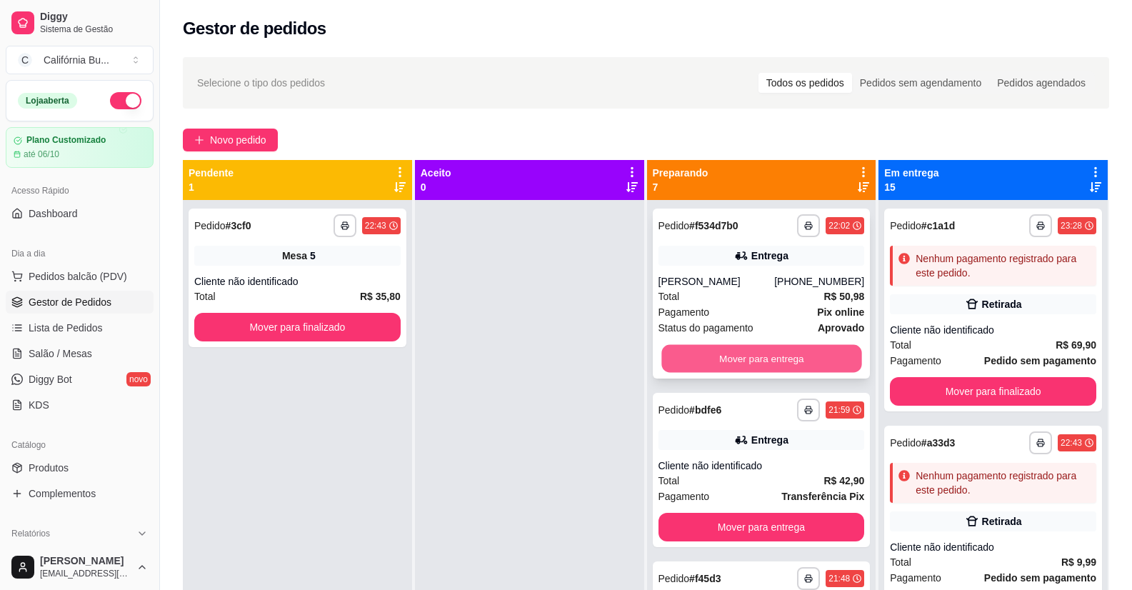
click at [744, 355] on button "Mover para entrega" at bounding box center [762, 359] width 200 height 28
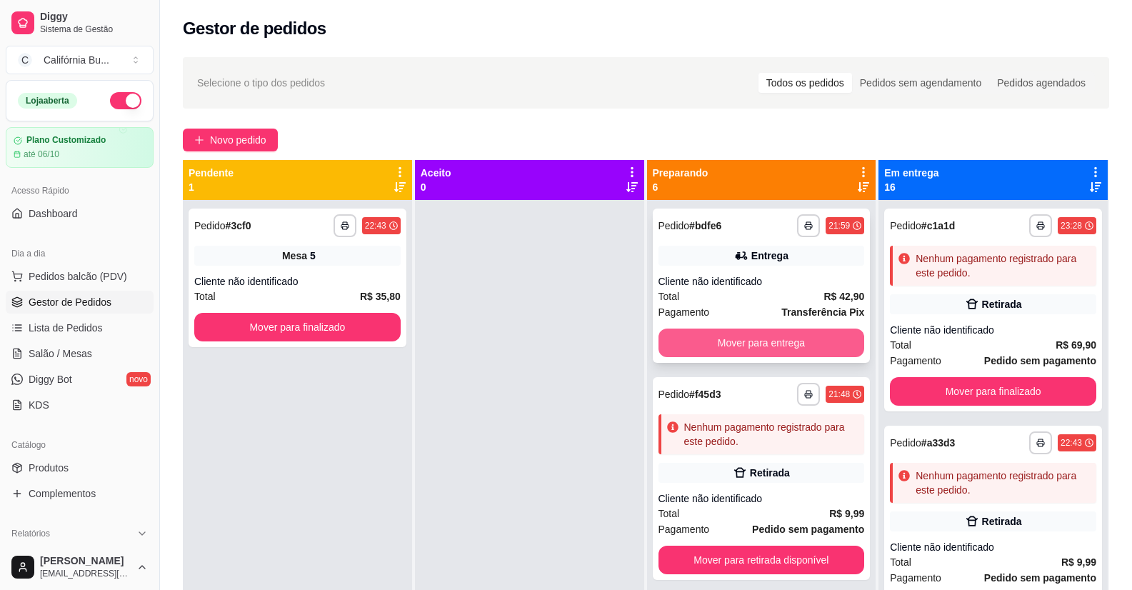
click at [749, 340] on button "Mover para entrega" at bounding box center [762, 343] width 206 height 29
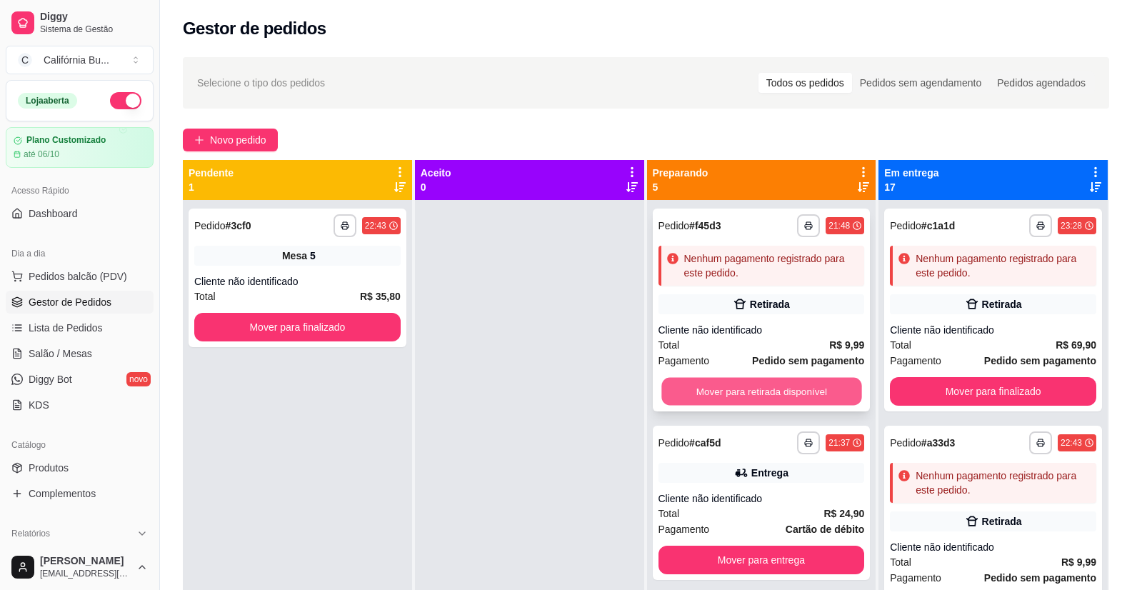
click at [749, 389] on button "Mover para retirada disponível" at bounding box center [762, 392] width 200 height 28
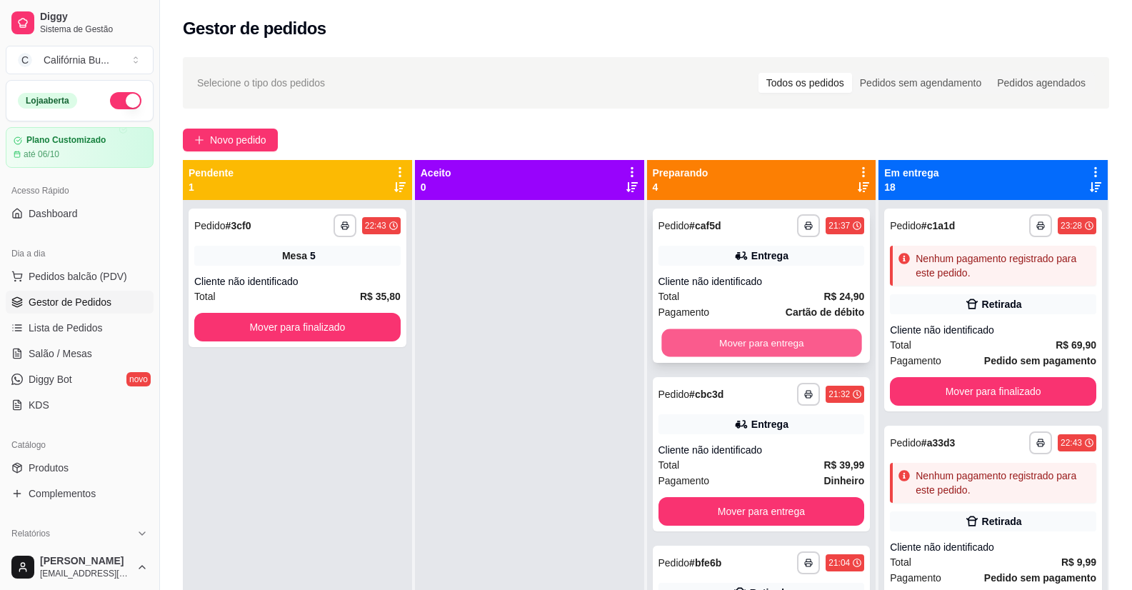
click at [737, 346] on button "Mover para entrega" at bounding box center [762, 343] width 200 height 28
click at [737, 346] on button "Mover para entrega" at bounding box center [762, 343] width 206 height 29
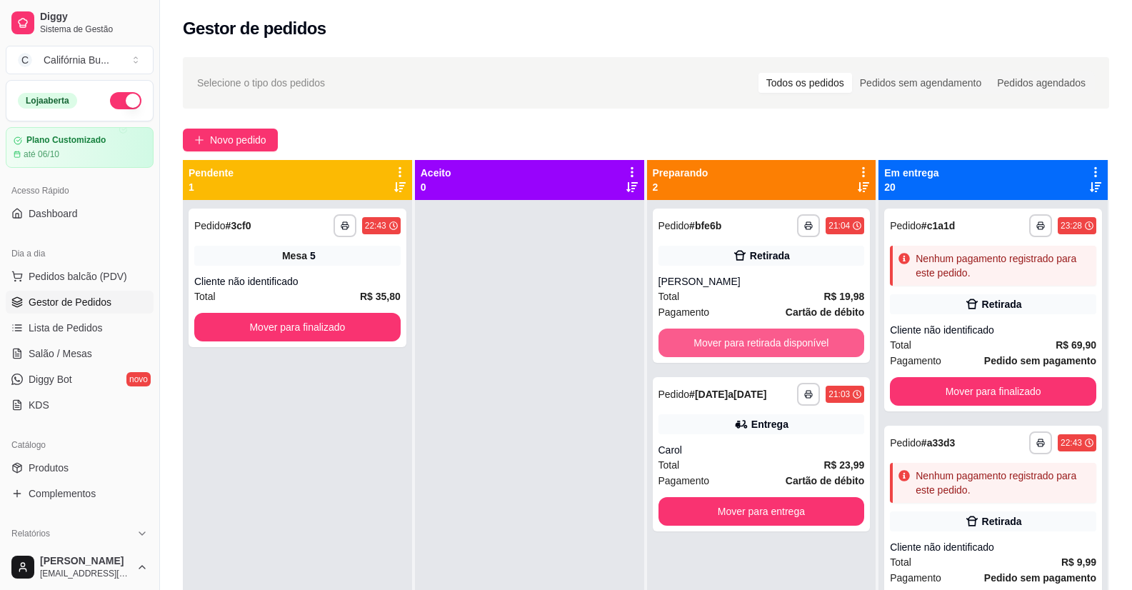
click at [737, 346] on button "Mover para retirada disponível" at bounding box center [762, 343] width 206 height 29
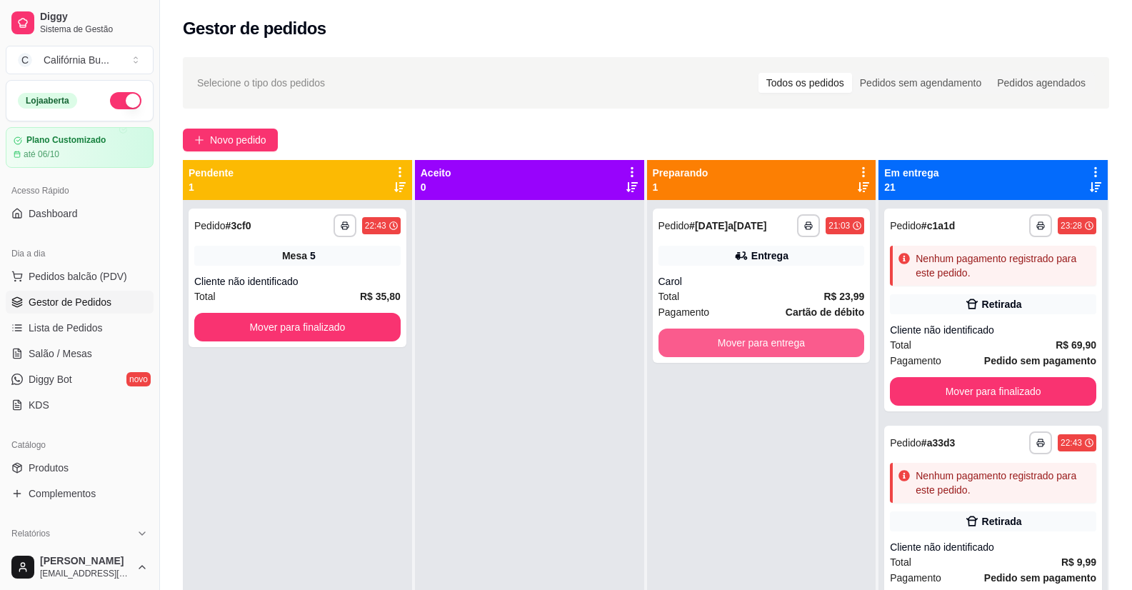
click at [737, 346] on button "Mover para entrega" at bounding box center [762, 343] width 206 height 29
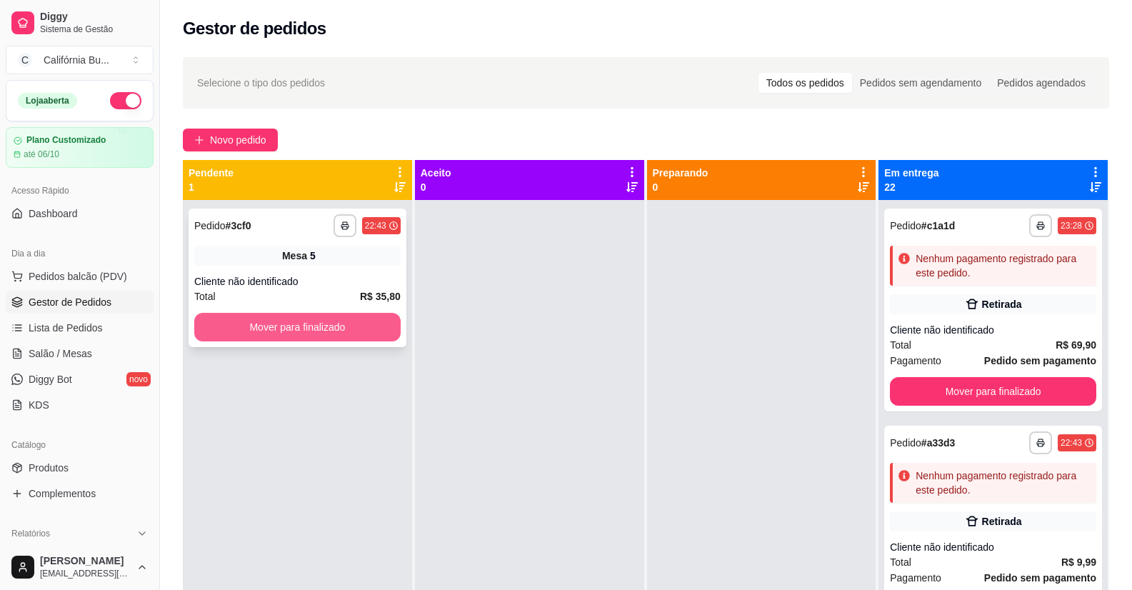
click at [288, 326] on button "Mover para finalizado" at bounding box center [297, 327] width 206 height 29
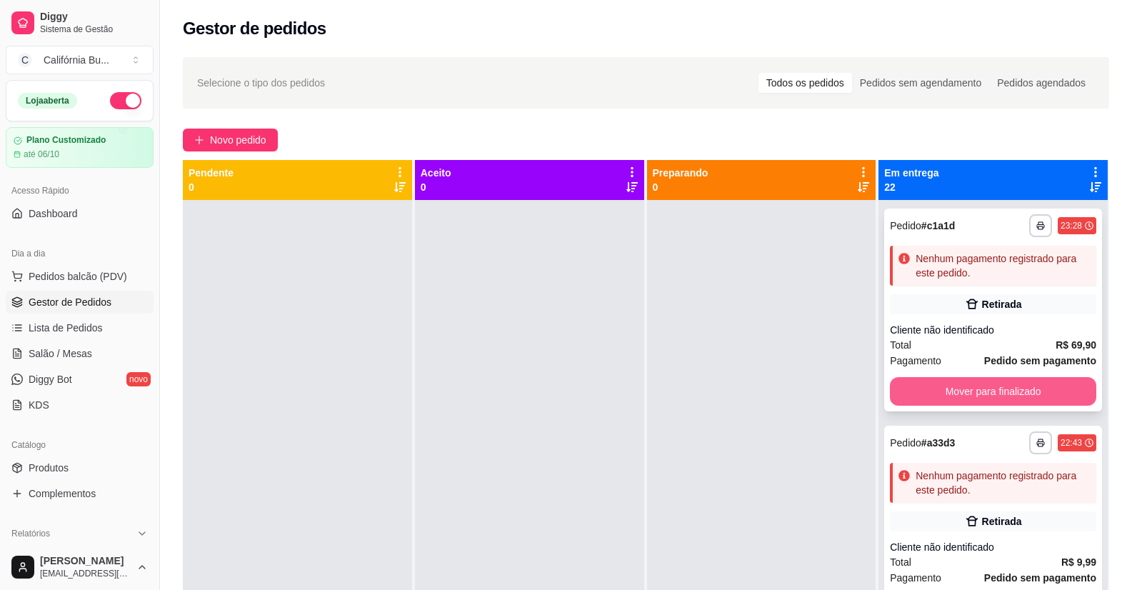
click at [959, 389] on button "Mover para finalizado" at bounding box center [993, 391] width 206 height 29
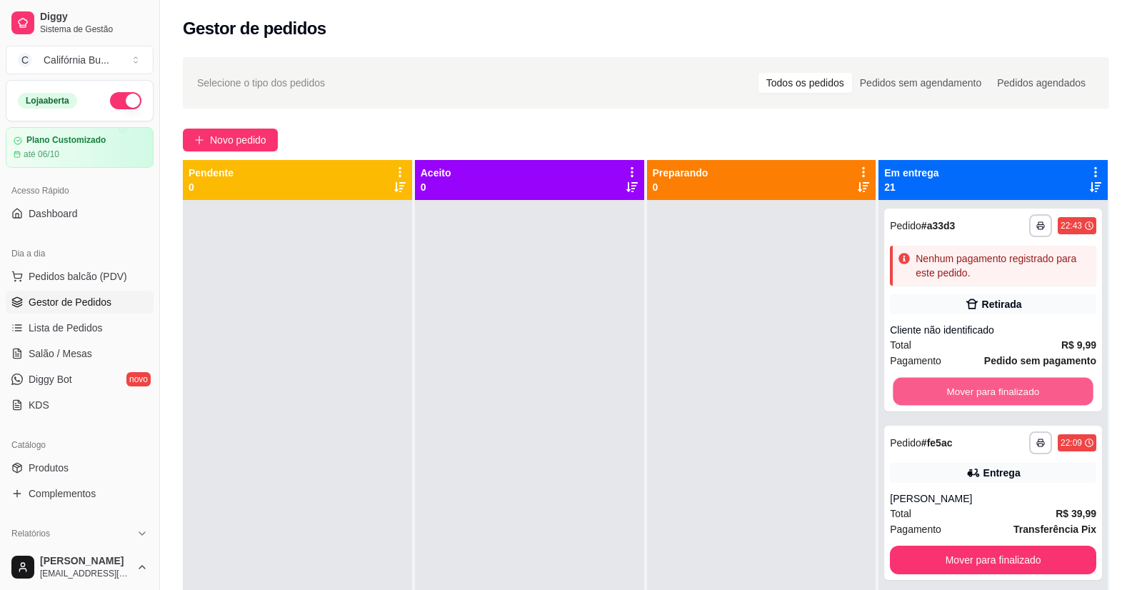
click at [959, 389] on button "Mover para finalizado" at bounding box center [994, 392] width 200 height 28
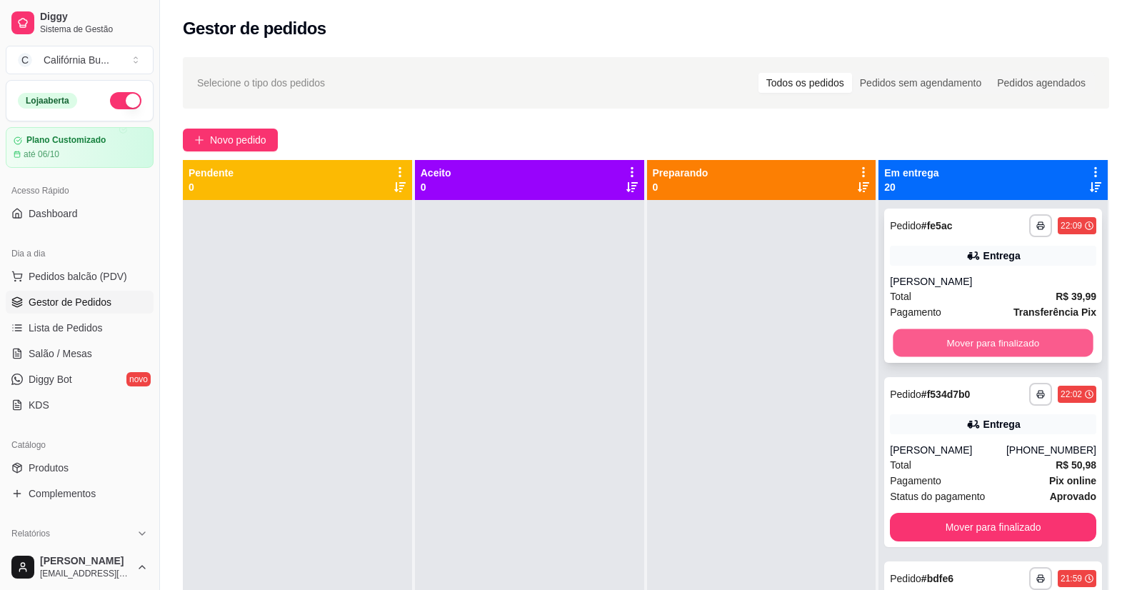
click at [989, 338] on button "Mover para finalizado" at bounding box center [994, 343] width 200 height 28
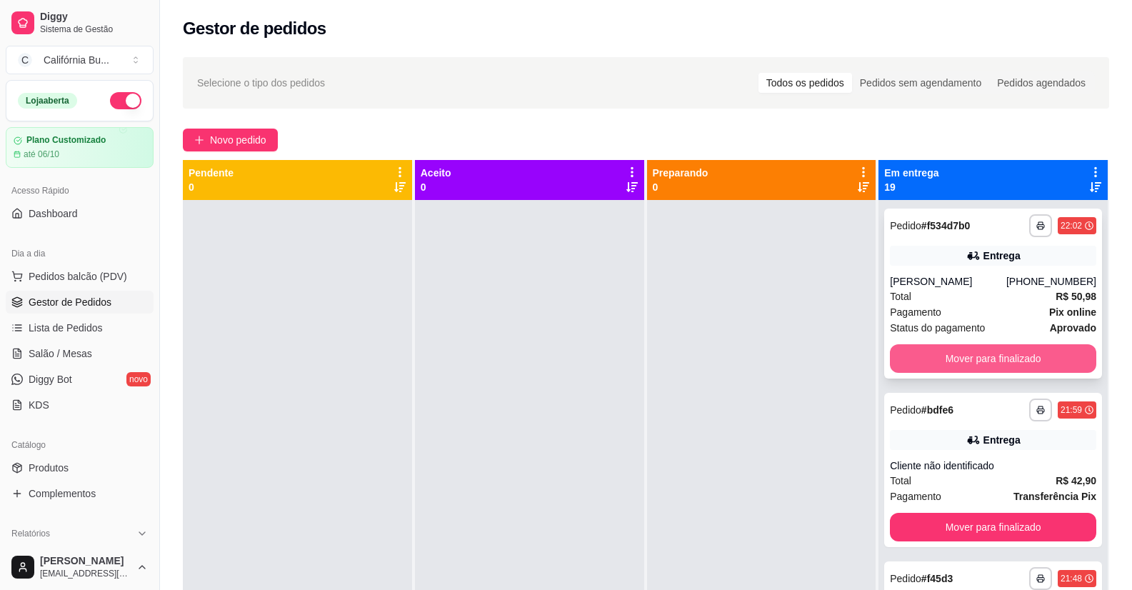
click at [972, 356] on button "Mover para finalizado" at bounding box center [993, 358] width 206 height 29
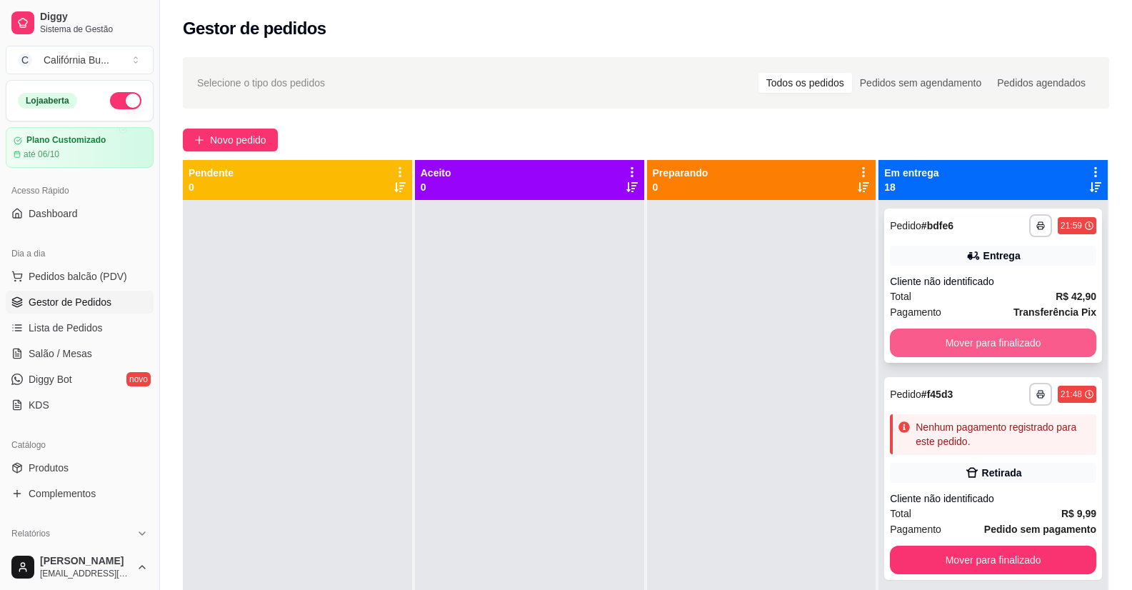
click at [982, 346] on button "Mover para finalizado" at bounding box center [993, 343] width 206 height 29
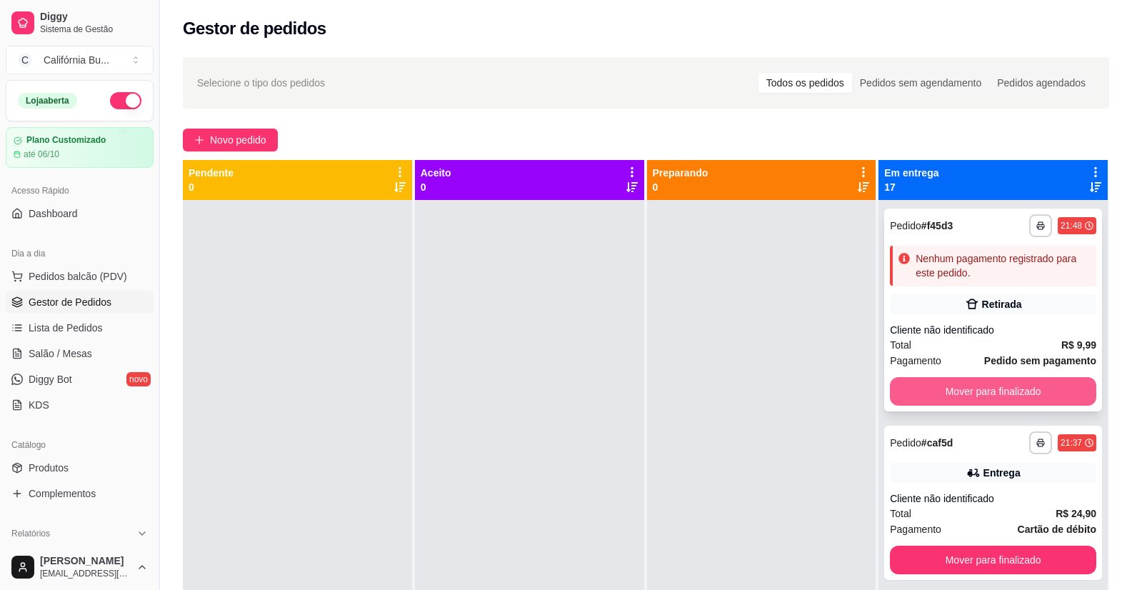
click at [982, 384] on button "Mover para finalizado" at bounding box center [993, 391] width 206 height 29
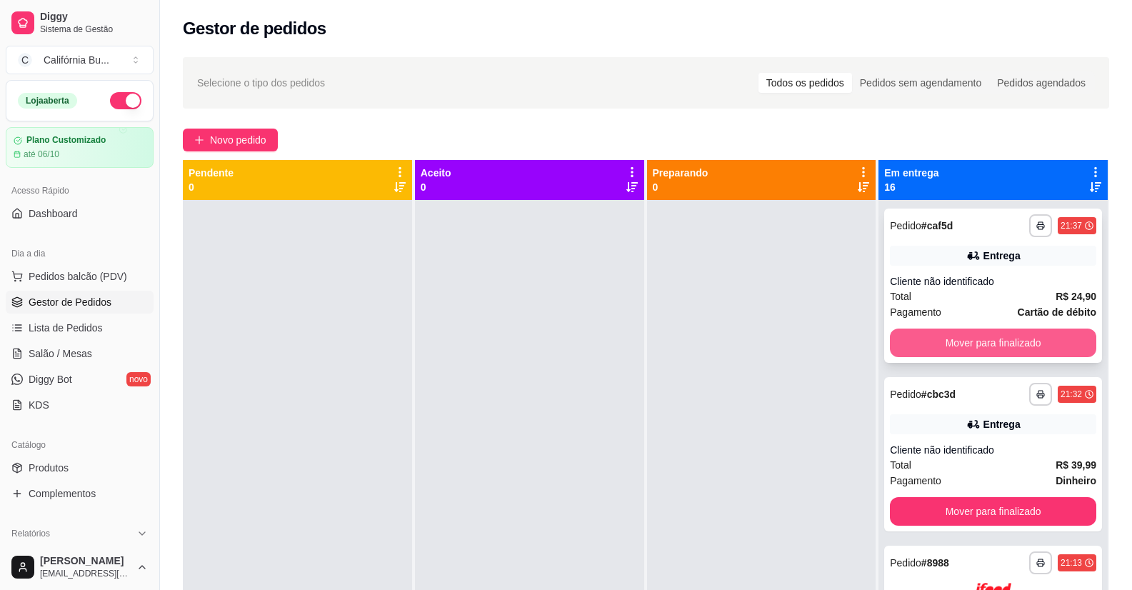
click at [975, 346] on button "Mover para finalizado" at bounding box center [993, 343] width 206 height 29
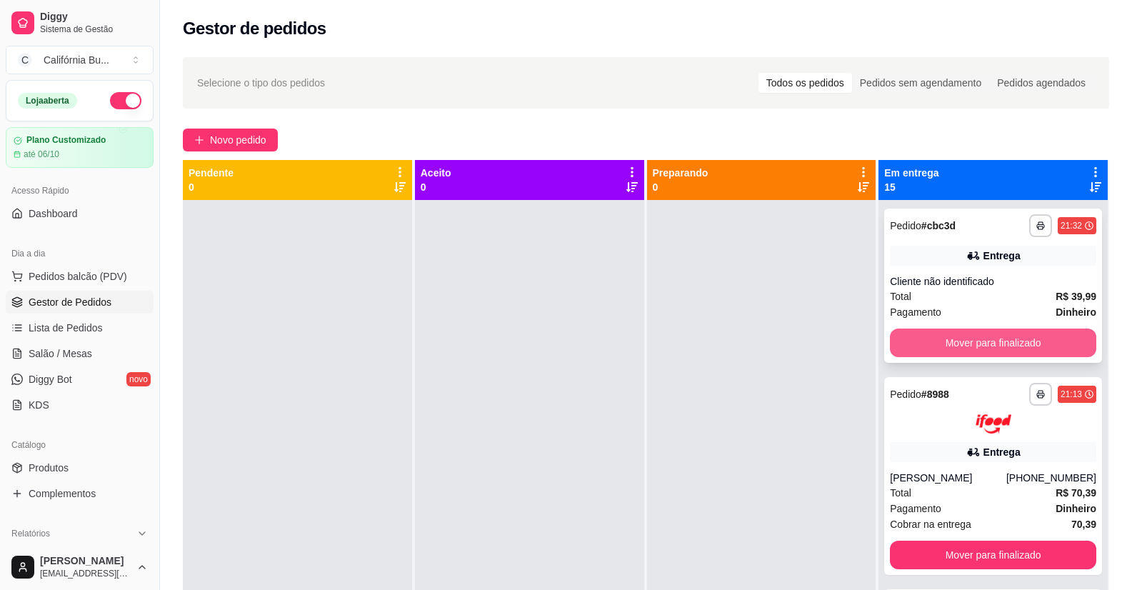
click at [979, 346] on button "Mover para finalizado" at bounding box center [993, 343] width 206 height 29
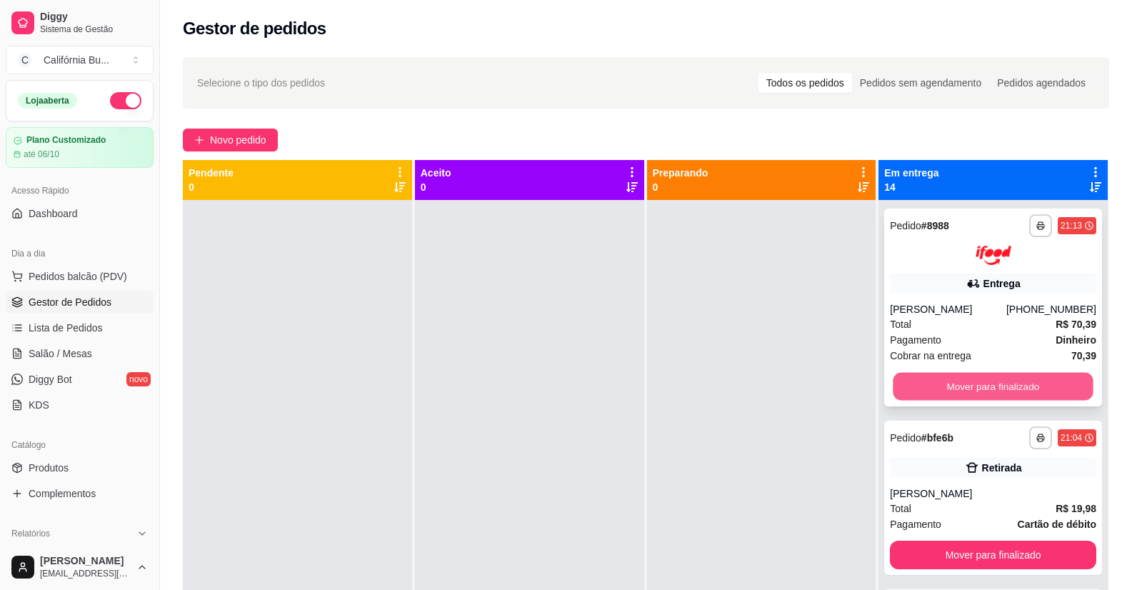
click at [973, 397] on button "Mover para finalizado" at bounding box center [994, 386] width 200 height 28
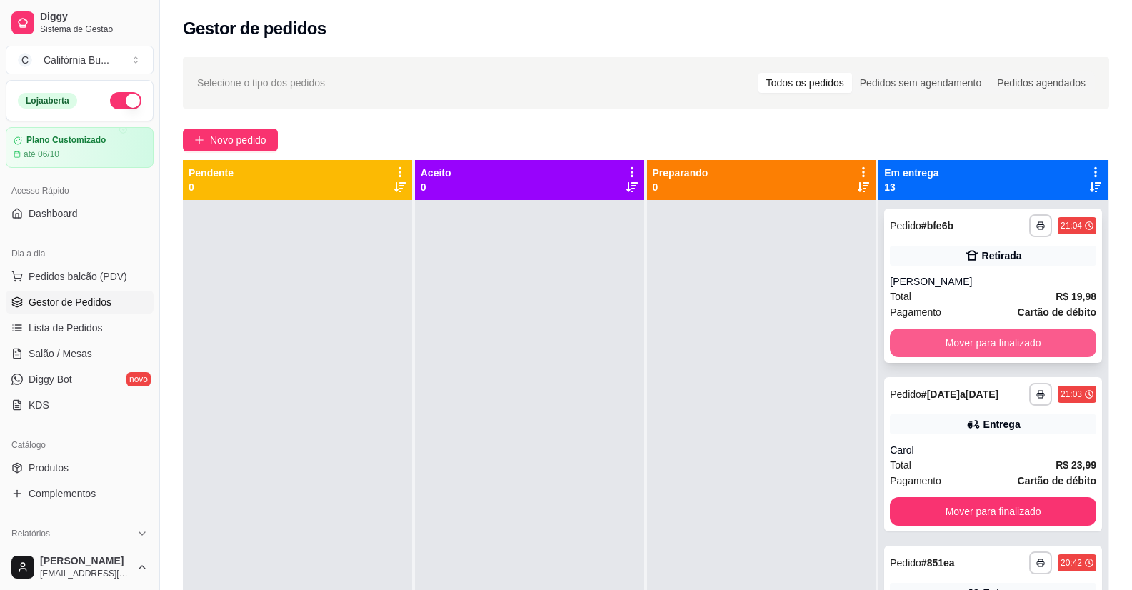
click at [994, 346] on button "Mover para finalizado" at bounding box center [993, 343] width 206 height 29
click at [992, 341] on button "Mover para finalizado" at bounding box center [994, 343] width 200 height 28
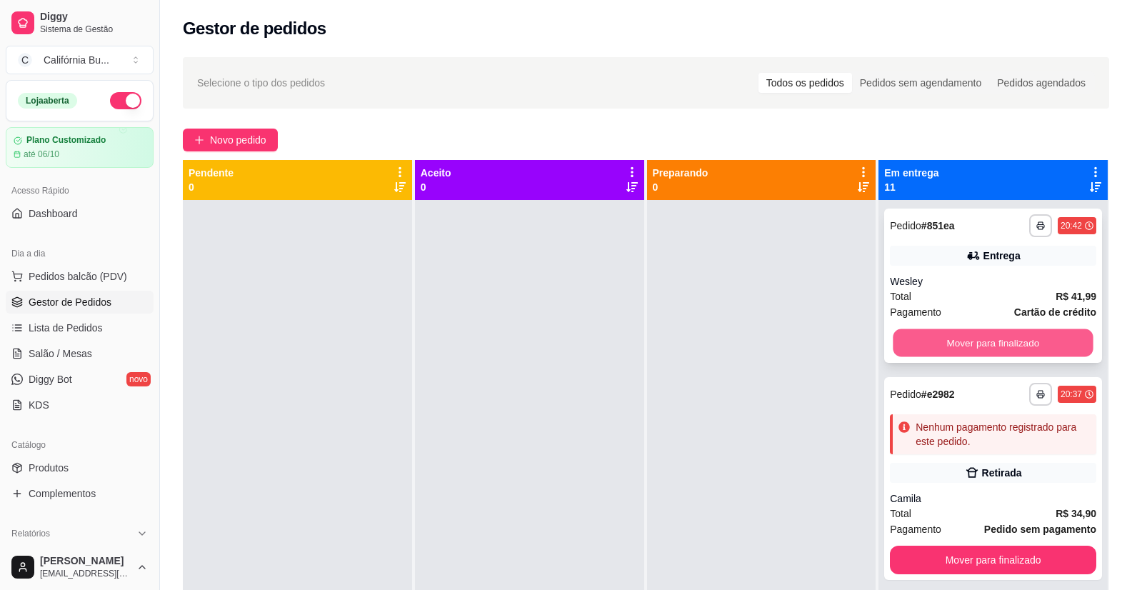
click at [996, 339] on button "Mover para finalizado" at bounding box center [994, 343] width 200 height 28
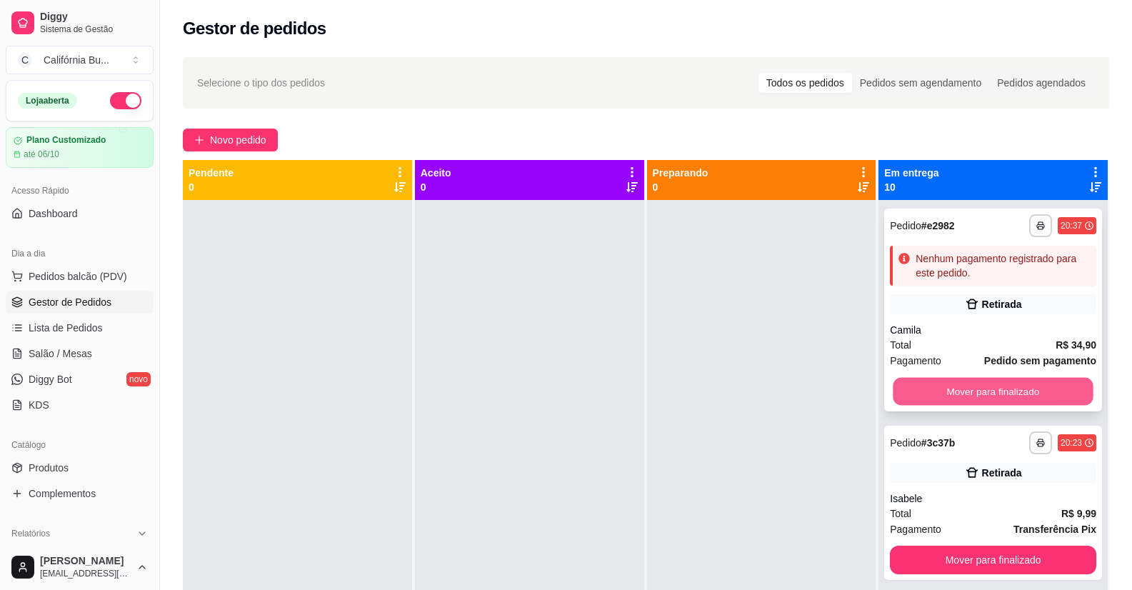
click at [994, 389] on button "Mover para finalizado" at bounding box center [994, 392] width 200 height 28
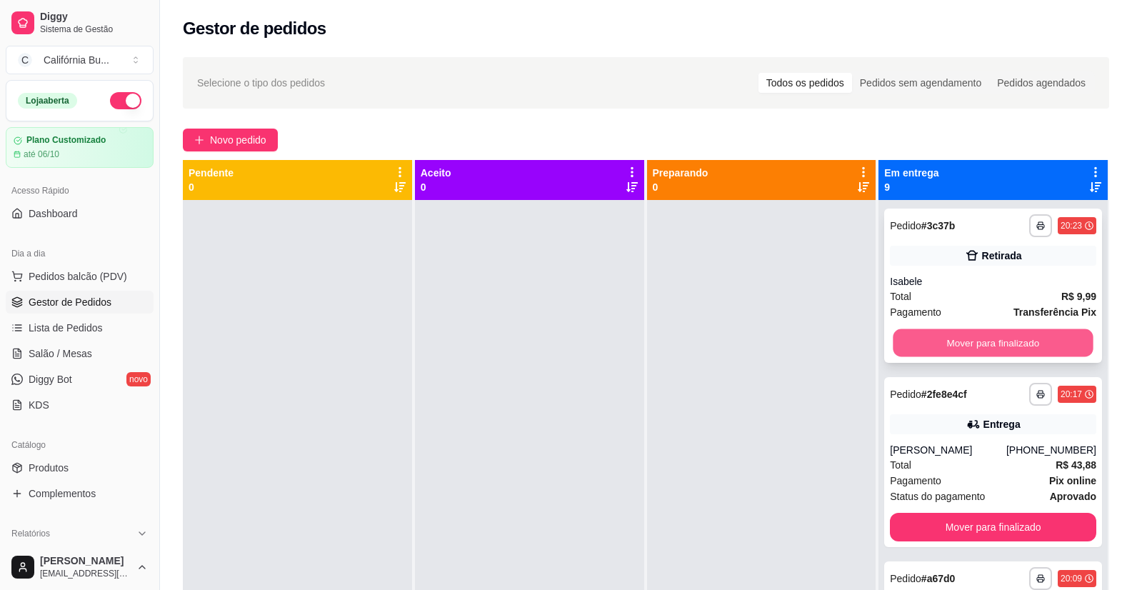
click at [987, 344] on button "Mover para finalizado" at bounding box center [994, 343] width 200 height 28
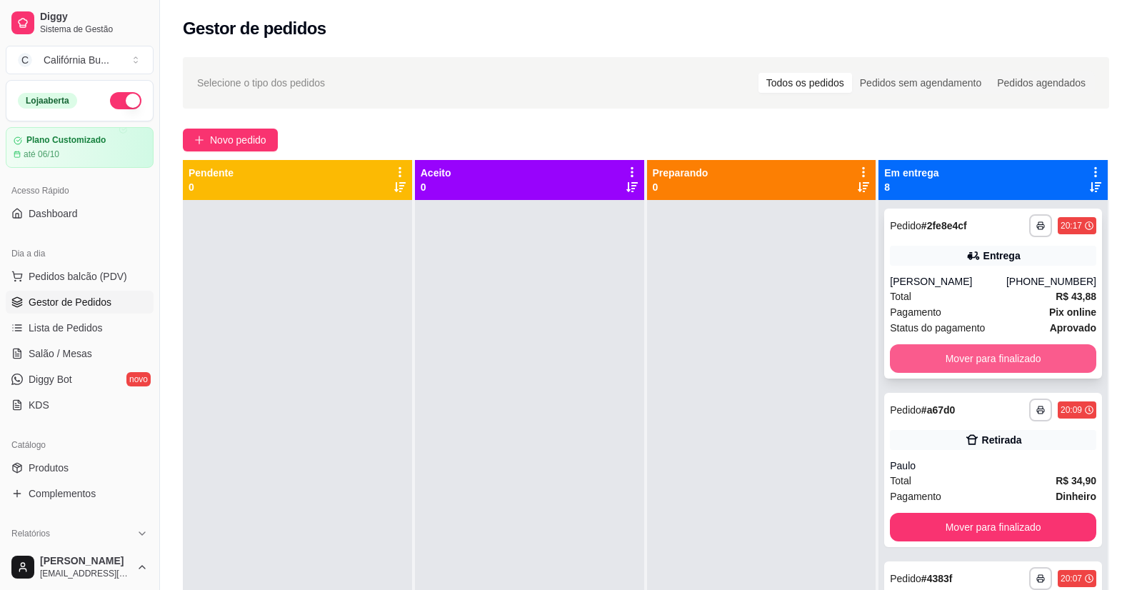
click at [999, 355] on button "Mover para finalizado" at bounding box center [993, 358] width 206 height 29
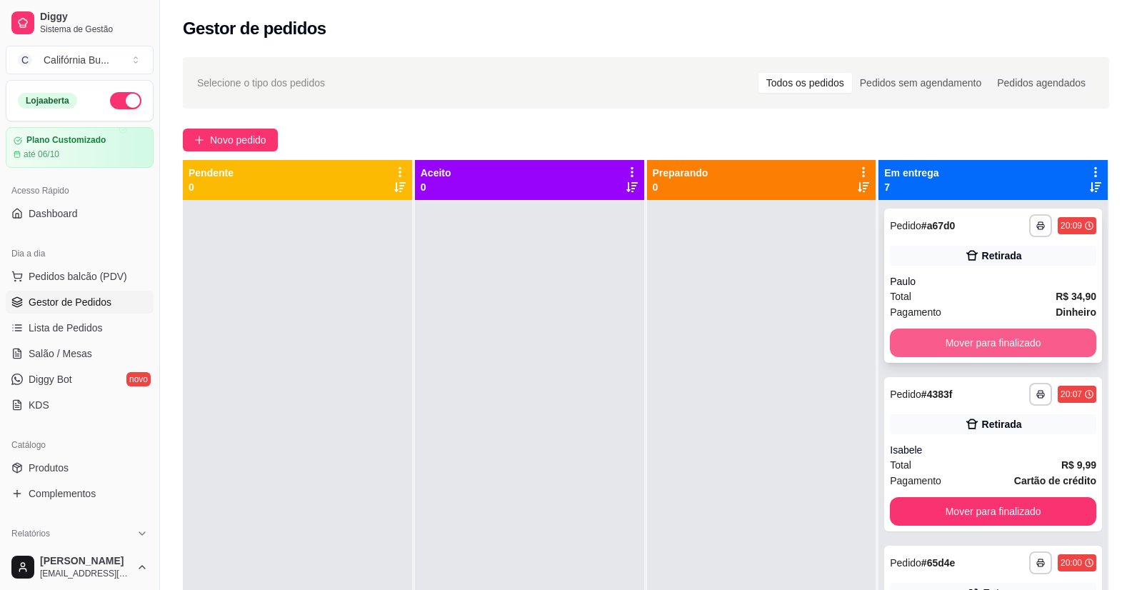
click at [1000, 344] on button "Mover para finalizado" at bounding box center [993, 343] width 206 height 29
click at [1004, 341] on button "Mover para finalizado" at bounding box center [993, 343] width 206 height 29
click at [1003, 339] on button "Mover para finalizado" at bounding box center [994, 343] width 200 height 28
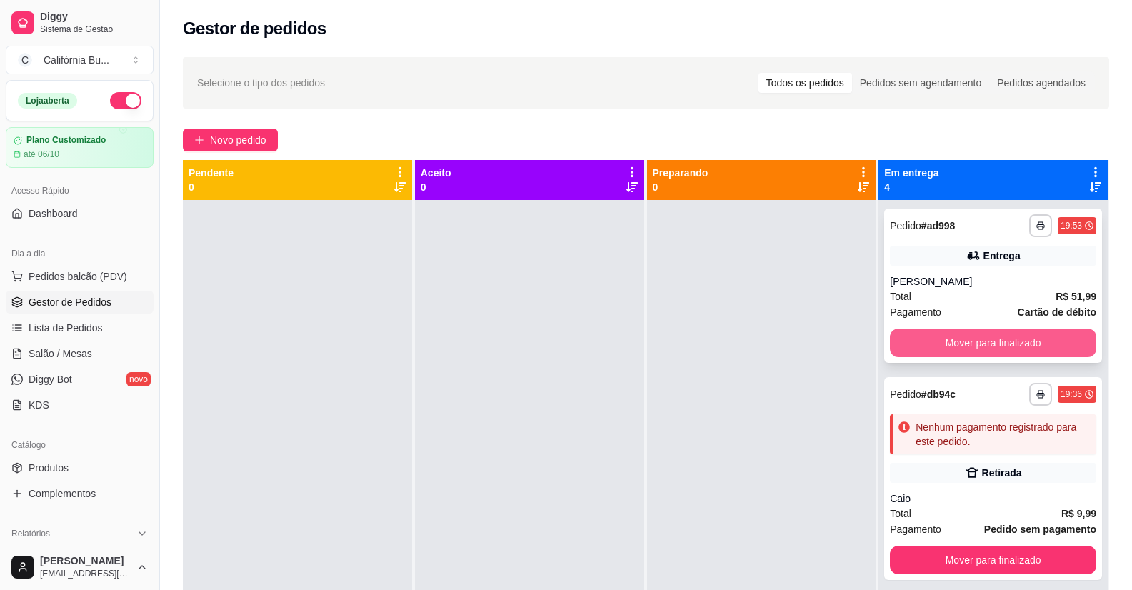
click at [1006, 347] on button "Mover para finalizado" at bounding box center [993, 343] width 206 height 29
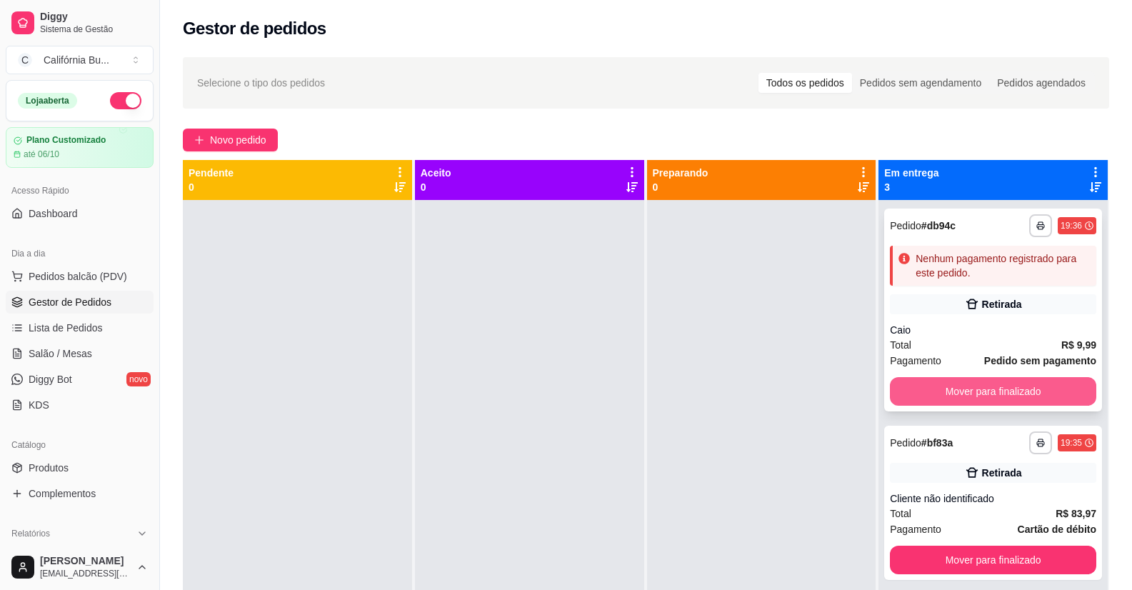
click at [990, 396] on button "Mover para finalizado" at bounding box center [993, 391] width 206 height 29
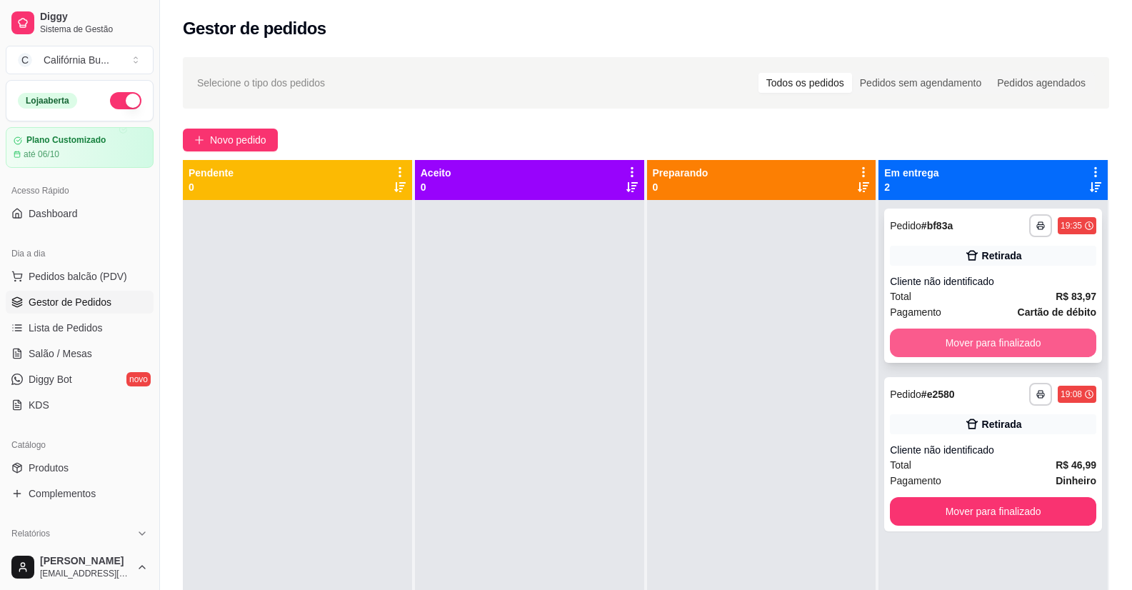
click at [999, 344] on button "Mover para finalizado" at bounding box center [993, 343] width 206 height 29
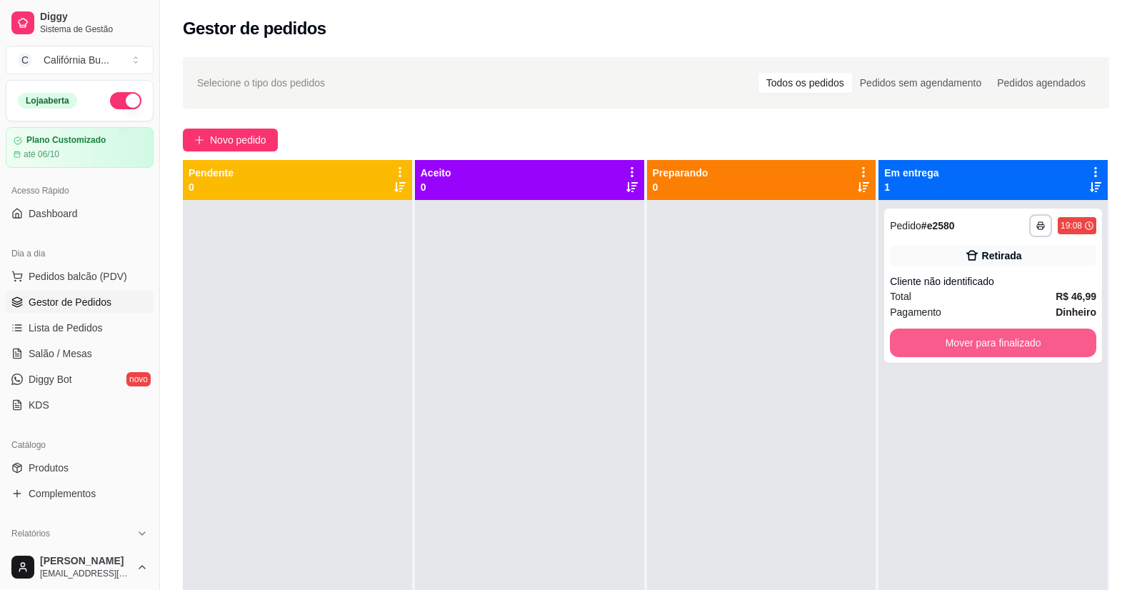
click at [999, 344] on button "Mover para finalizado" at bounding box center [993, 343] width 206 height 29
